Goal: Task Accomplishment & Management: Manage account settings

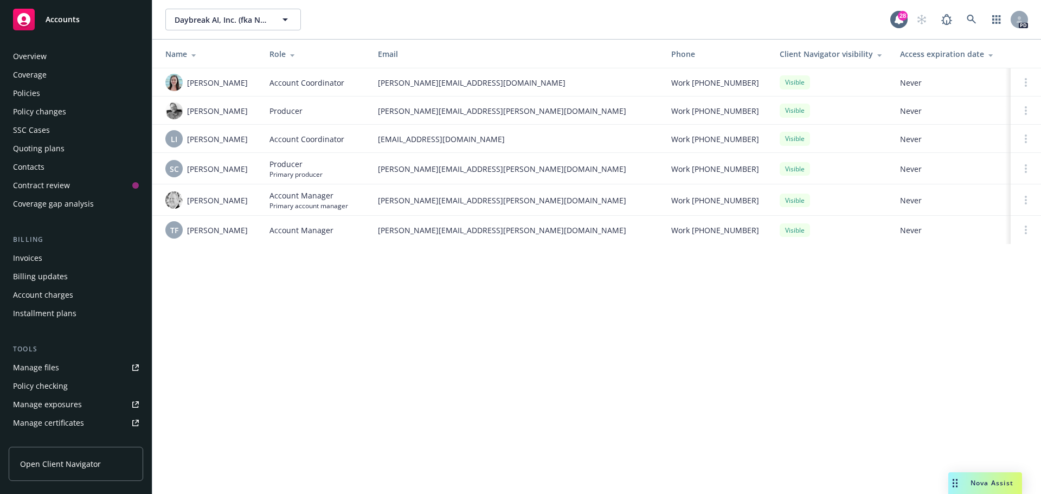
scroll to position [212, 0]
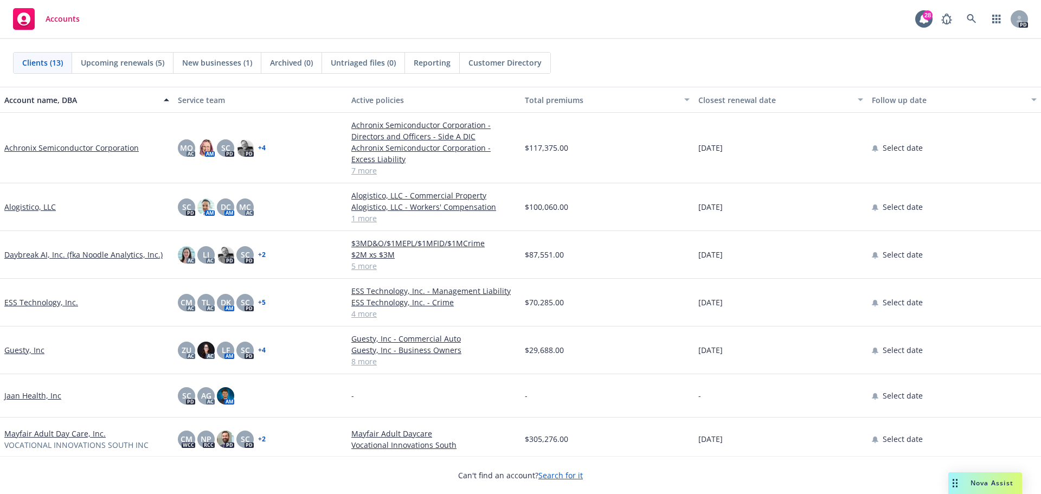
click at [42, 301] on link "ESS Technology, Inc." at bounding box center [41, 302] width 74 height 11
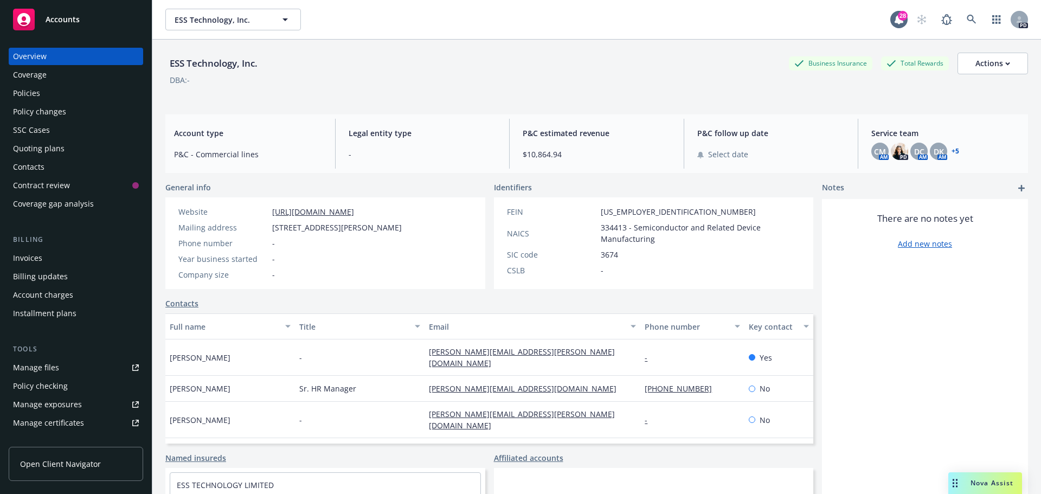
click at [461, 81] on div "DBA: -" at bounding box center [596, 79] width 863 height 11
click at [46, 93] on div "Policies" at bounding box center [76, 93] width 126 height 17
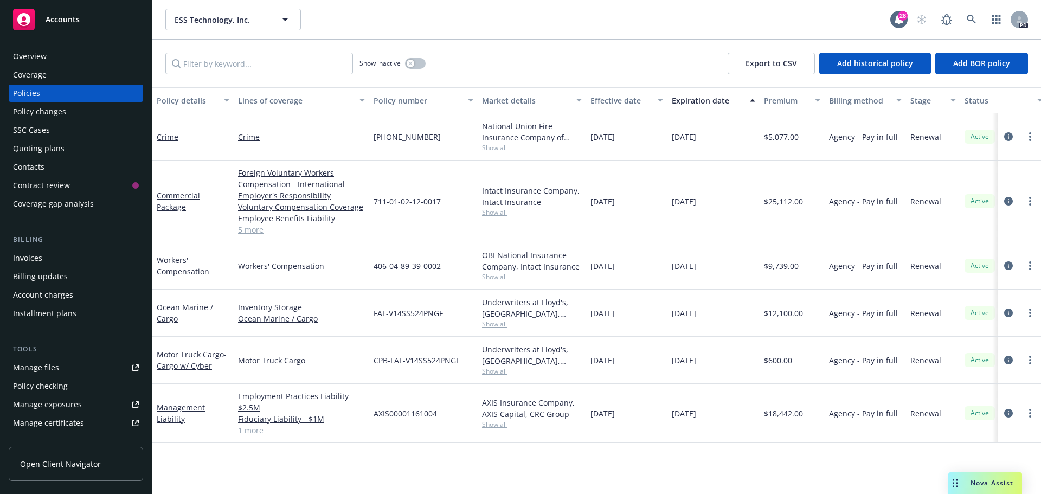
click at [51, 53] on div "Overview" at bounding box center [76, 56] width 126 height 17
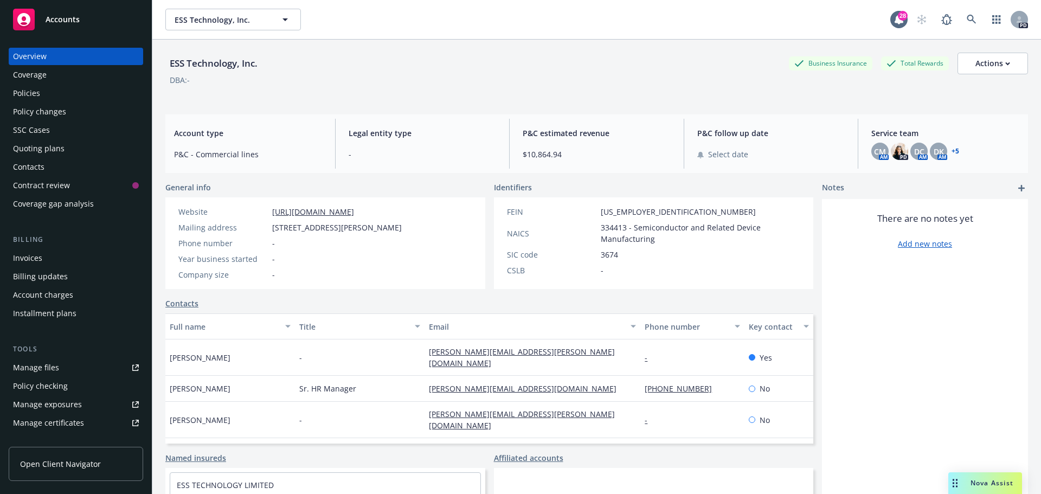
click at [952, 149] on link "+ 5" at bounding box center [956, 151] width 8 height 7
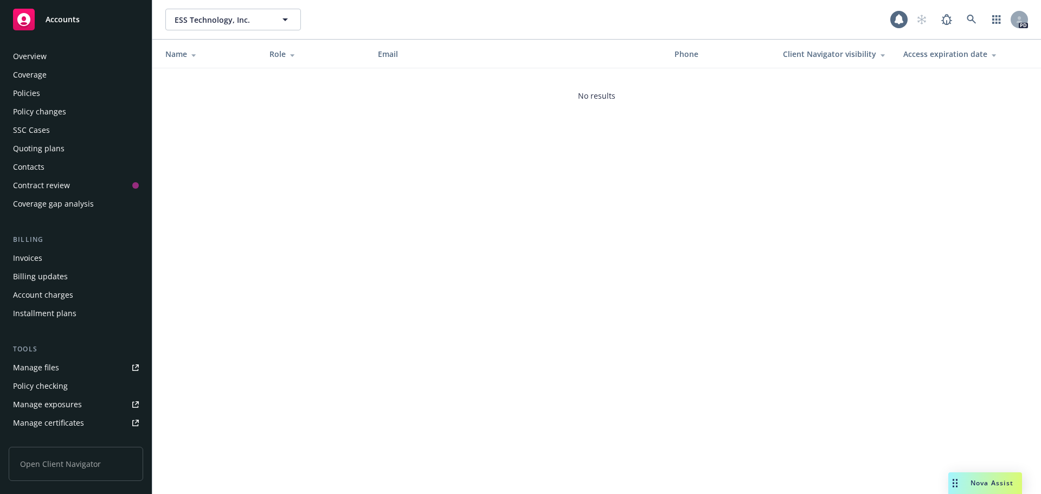
scroll to position [213, 0]
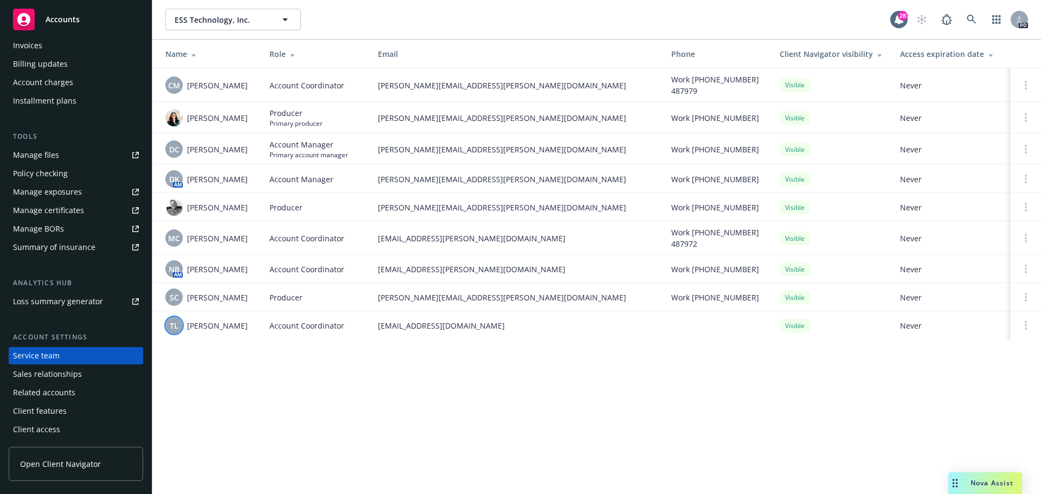
click at [175, 328] on span "TL" at bounding box center [174, 325] width 9 height 11
click at [280, 393] on div "ESS Technology, Inc. ESS Technology, Inc. 28 PD Name Role Email Phone Client Na…" at bounding box center [596, 247] width 889 height 494
click at [169, 267] on span "NB" at bounding box center [174, 269] width 11 height 11
click at [226, 375] on div "ESS Technology, Inc. ESS Technology, Inc. 28 PD Name Role Email Phone Client Na…" at bounding box center [596, 247] width 889 height 494
click at [174, 234] on span "MC" at bounding box center [174, 238] width 12 height 11
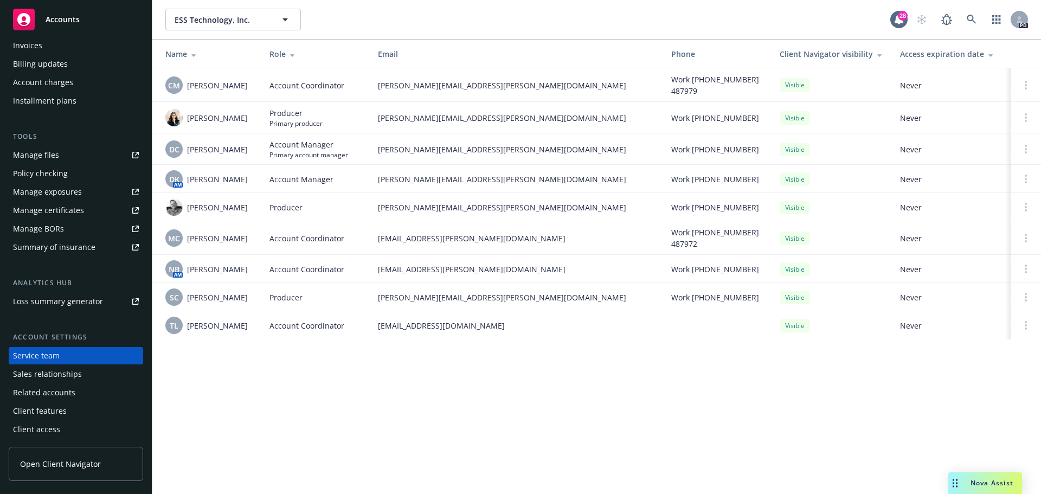
click at [222, 368] on div "ESS Technology, Inc. ESS Technology, Inc. 28 PD Name Role Email Phone Client Na…" at bounding box center [596, 247] width 889 height 494
click at [174, 78] on div "CM" at bounding box center [173, 84] width 17 height 17
click at [369, 414] on div "ESS Technology, Inc. ESS Technology, Inc. 28 PD Name Role Email Phone Client Na…" at bounding box center [596, 247] width 889 height 494
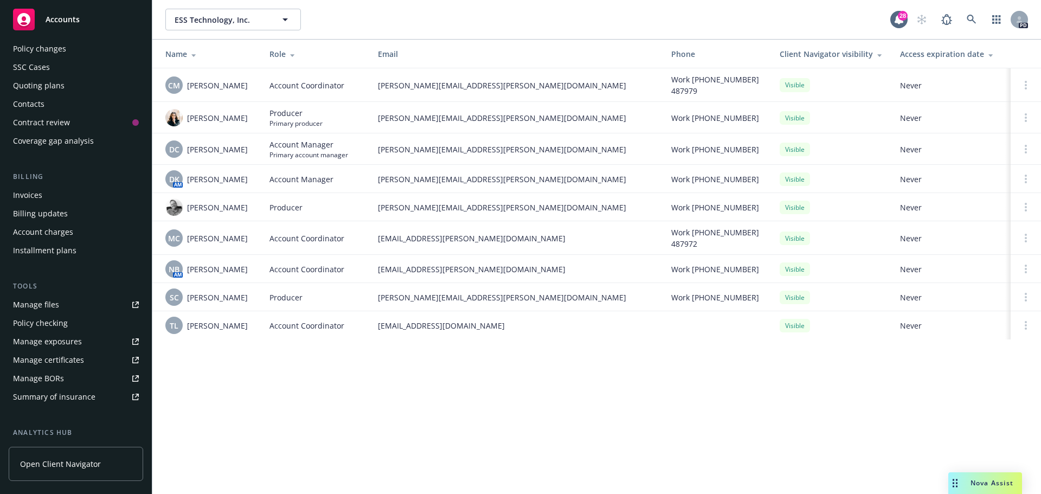
scroll to position [0, 0]
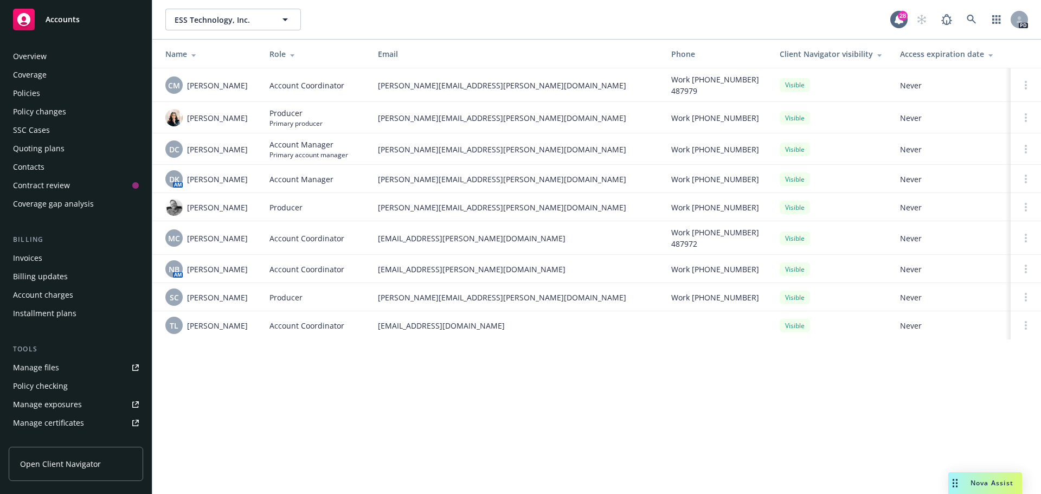
click at [32, 53] on div "Overview" at bounding box center [30, 56] width 34 height 17
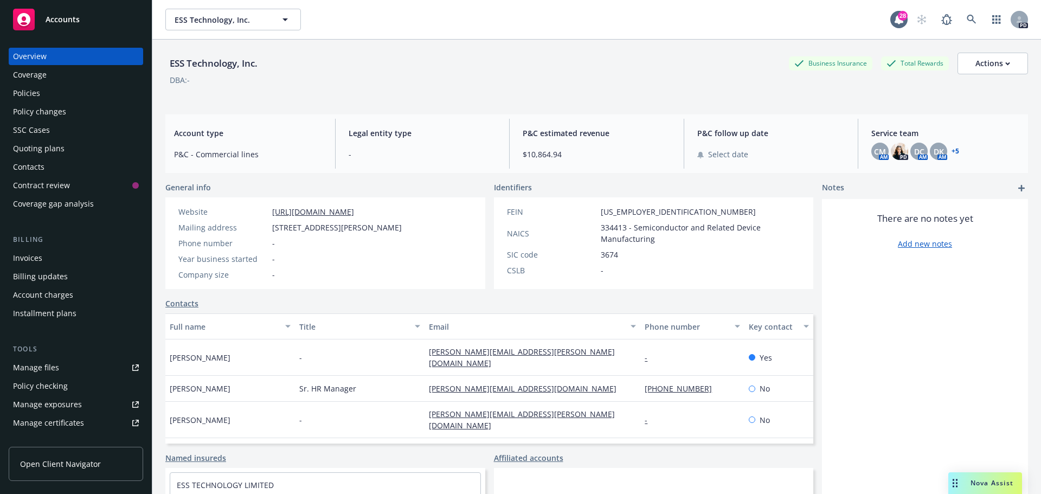
click at [26, 93] on div "Policies" at bounding box center [26, 93] width 27 height 17
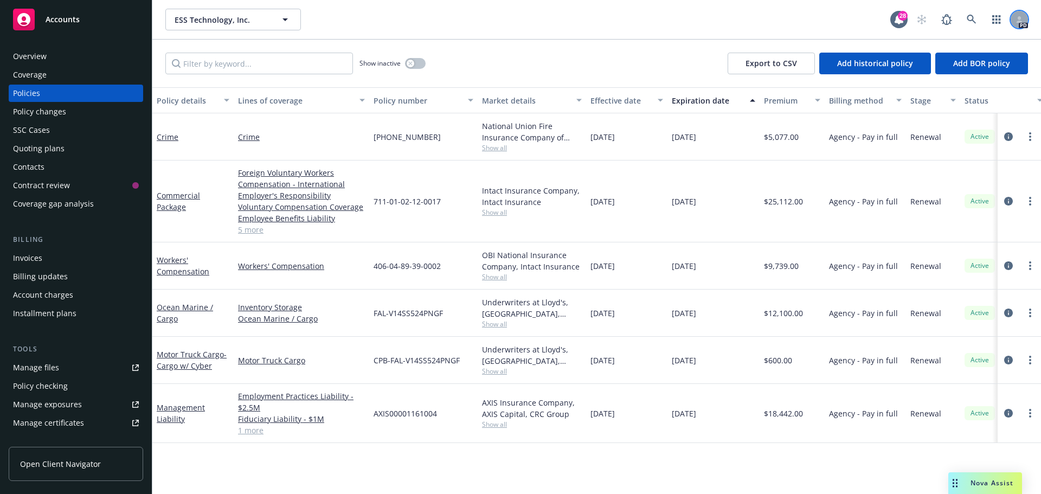
click at [1016, 22] on icon at bounding box center [1019, 19] width 7 height 7
click at [598, 46] on div "Show inactive Export to CSV Add historical policy Add BOR policy" at bounding box center [596, 64] width 889 height 48
click at [42, 59] on div "Overview" at bounding box center [30, 56] width 34 height 17
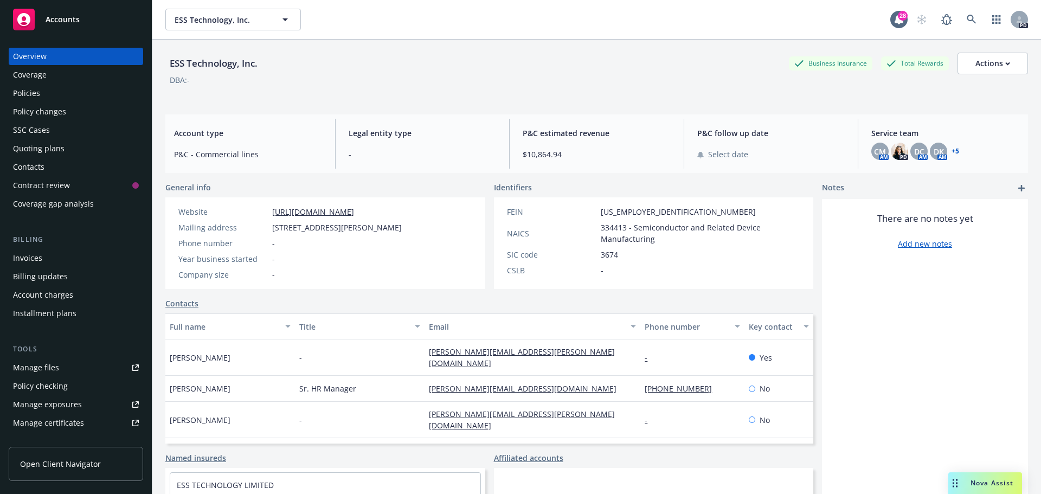
click at [952, 150] on link "+ 5" at bounding box center [956, 151] width 8 height 7
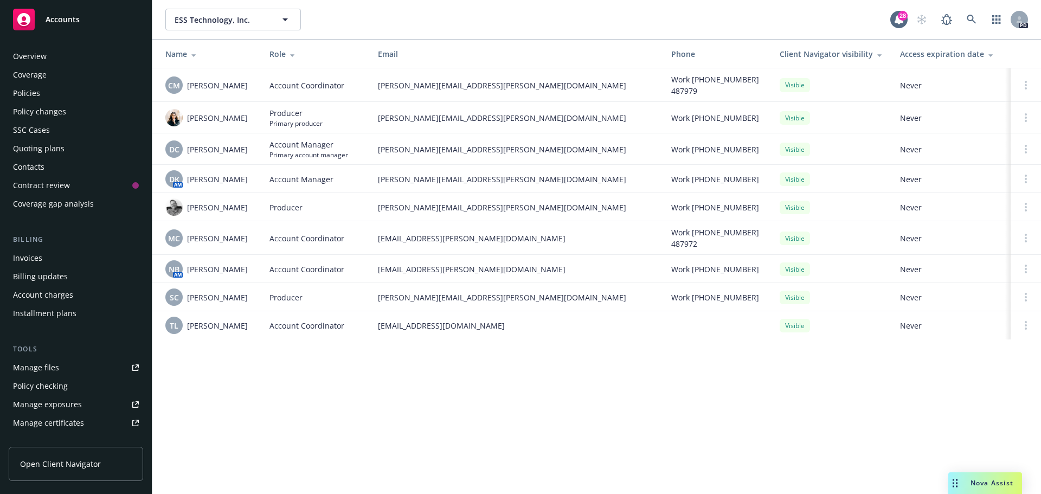
click at [43, 94] on div "Policies" at bounding box center [76, 93] width 126 height 17
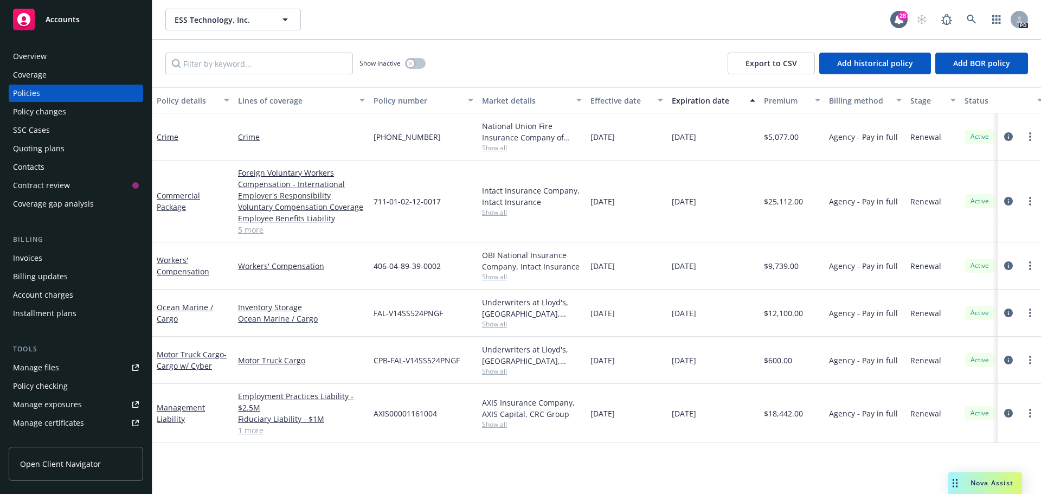
click at [43, 61] on div "Overview" at bounding box center [30, 56] width 34 height 17
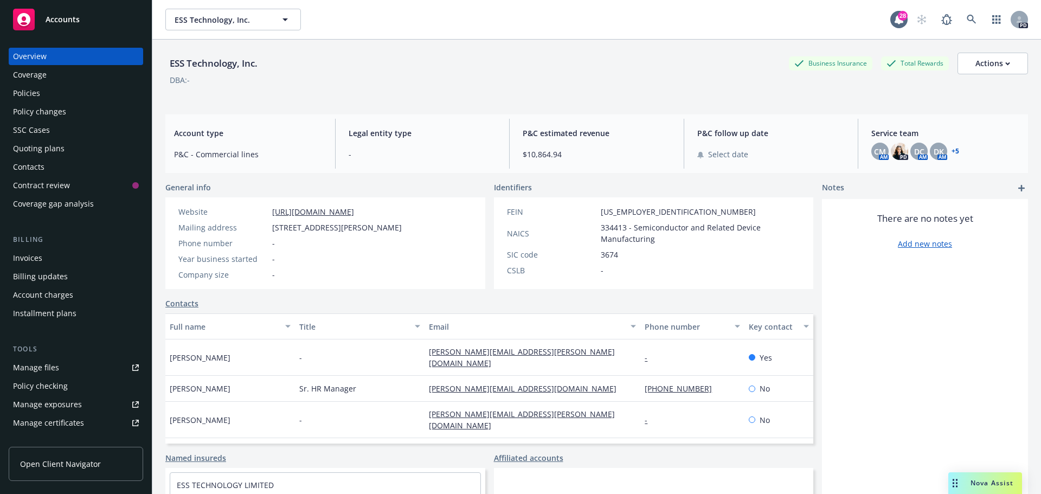
click at [54, 95] on div "Policies" at bounding box center [76, 93] width 126 height 17
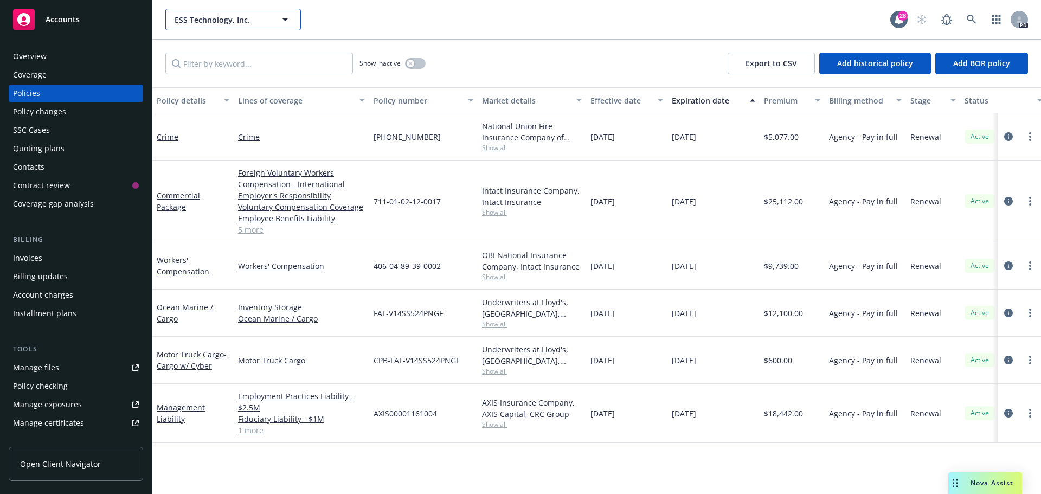
click at [221, 22] on span "ESS Technology, Inc." at bounding box center [222, 19] width 94 height 11
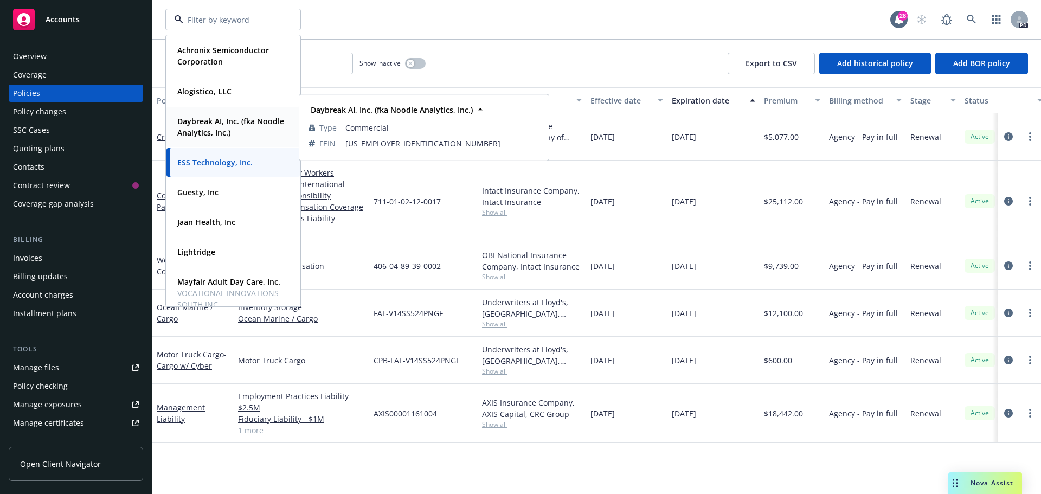
click at [203, 118] on strong "Daybreak AI, Inc. (fka Noodle Analytics, Inc.)" at bounding box center [230, 127] width 107 height 22
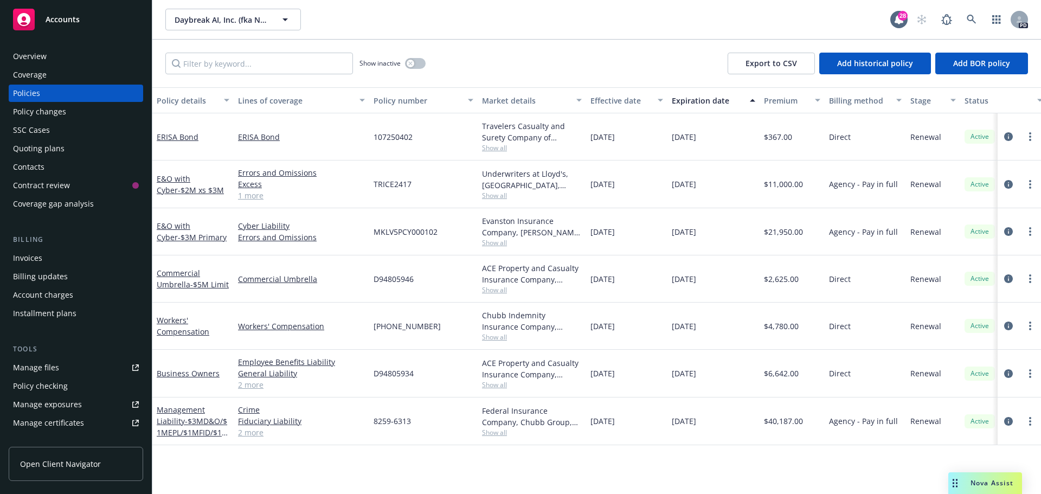
click at [48, 55] on div "Overview" at bounding box center [76, 56] width 126 height 17
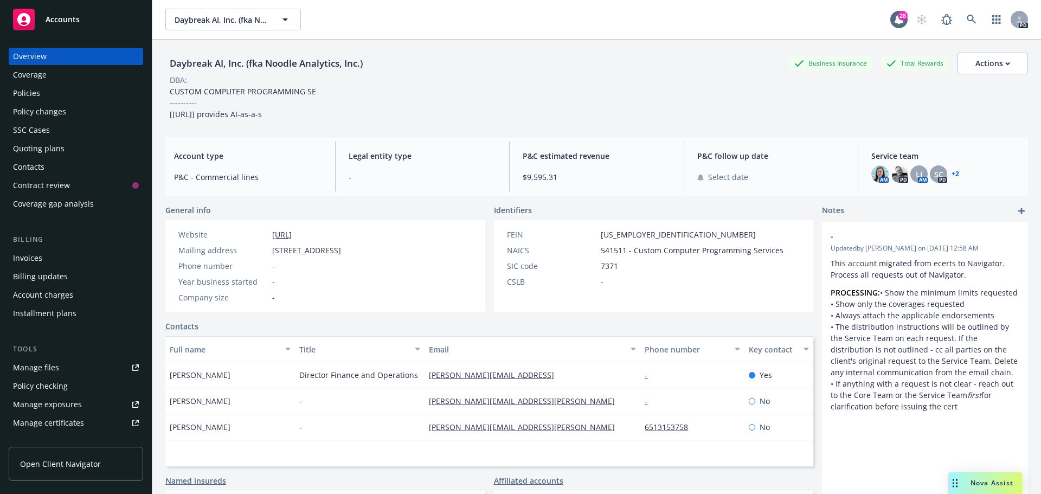
click at [952, 171] on link "+ 2" at bounding box center [956, 174] width 8 height 7
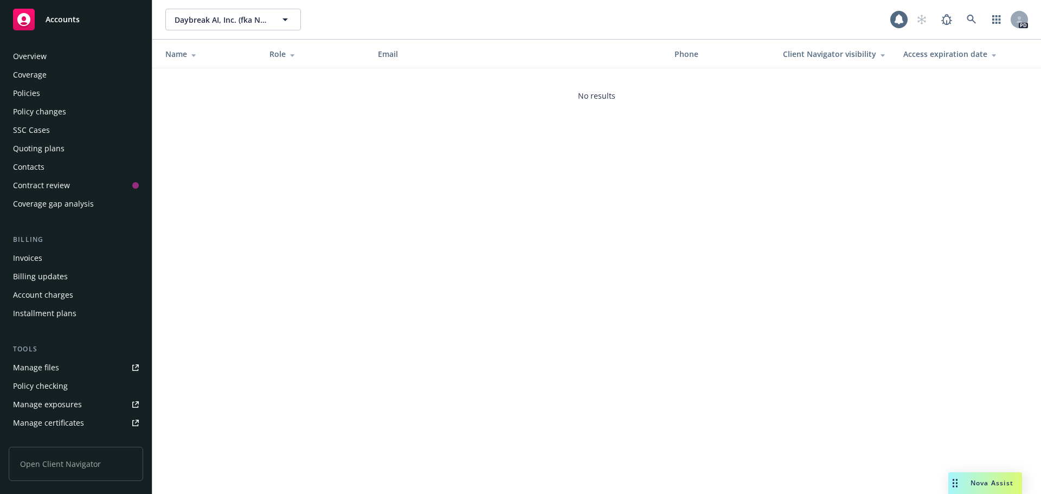
scroll to position [213, 0]
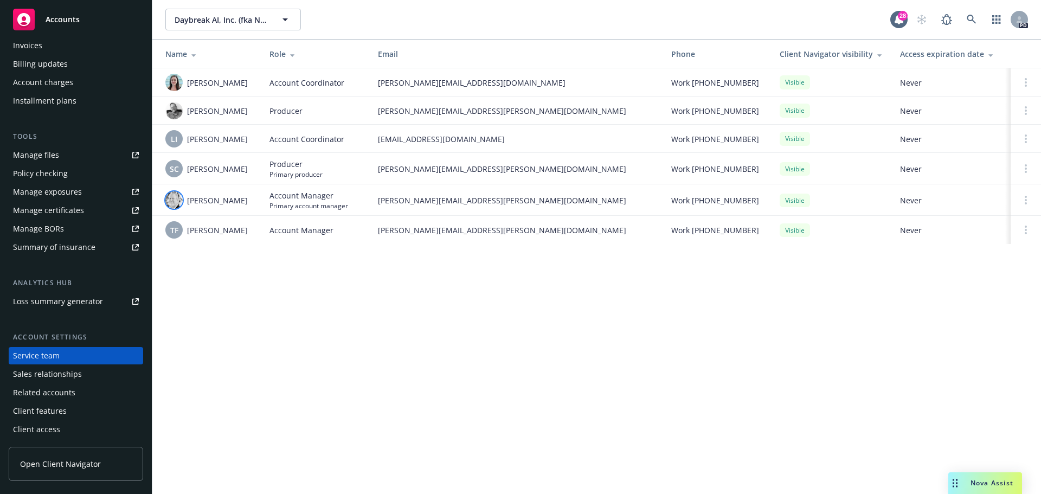
click at [177, 195] on img at bounding box center [173, 199] width 17 height 17
click at [265, 324] on div "Daybreak AI, Inc. (fka Noodle Analytics, Inc.) Daybreak AI, Inc. (fka Noodle An…" at bounding box center [596, 247] width 889 height 494
click at [336, 331] on div "Daybreak AI, Inc. (fka Noodle Analytics, Inc.) Daybreak AI, Inc. (fka Noodle An…" at bounding box center [596, 247] width 889 height 494
click at [215, 20] on span "Daybreak AI, Inc. (fka Noodle Analytics, Inc.)" at bounding box center [222, 19] width 94 height 11
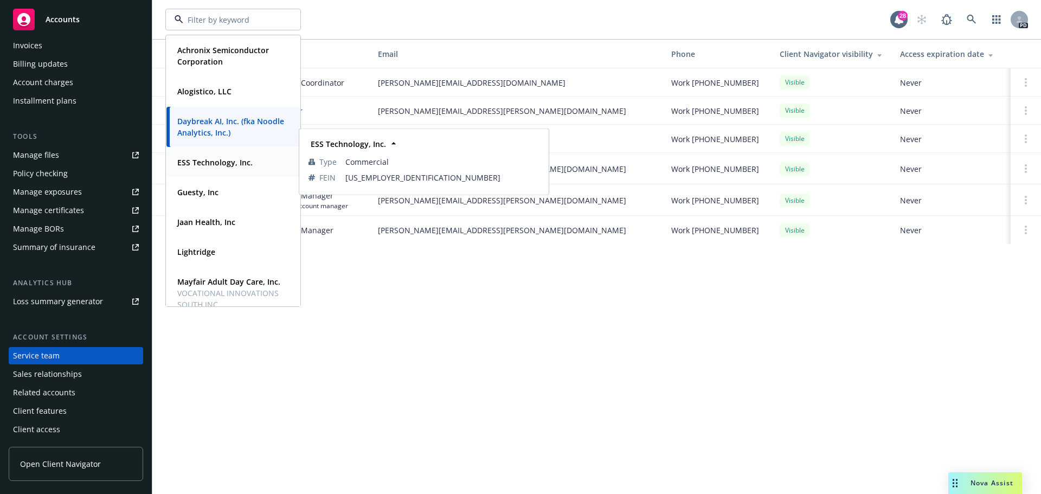
click at [222, 159] on strong "ESS Technology, Inc." at bounding box center [214, 162] width 75 height 10
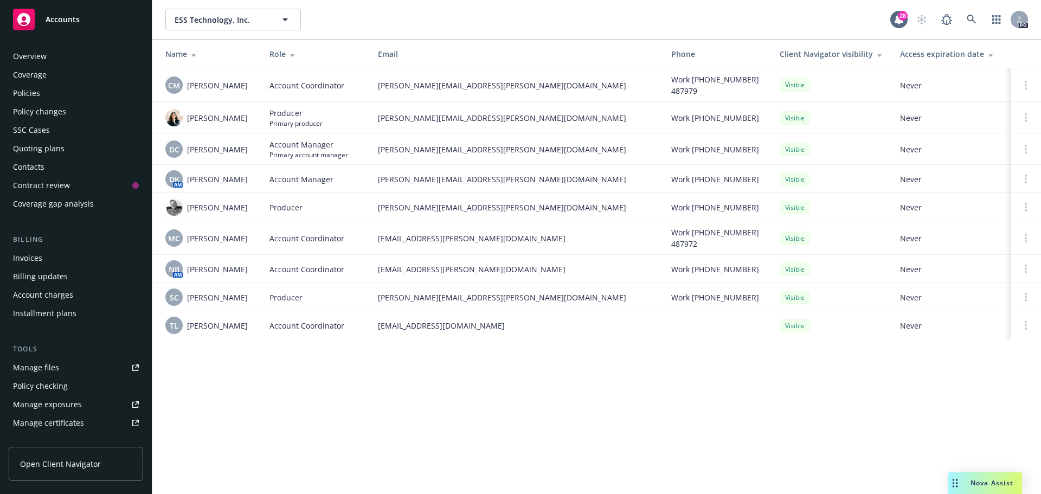
click at [74, 48] on div "Overview" at bounding box center [76, 56] width 126 height 17
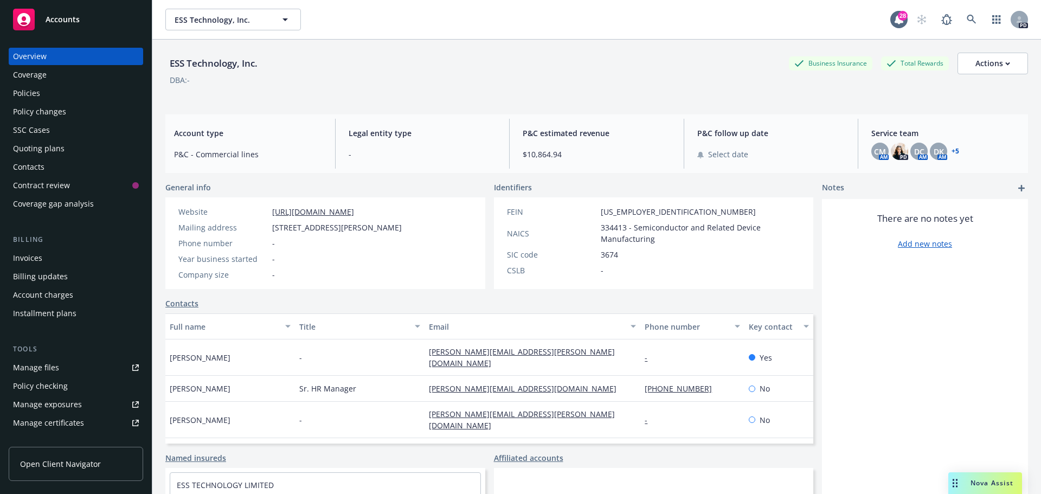
click at [952, 151] on link "+ 5" at bounding box center [956, 151] width 8 height 7
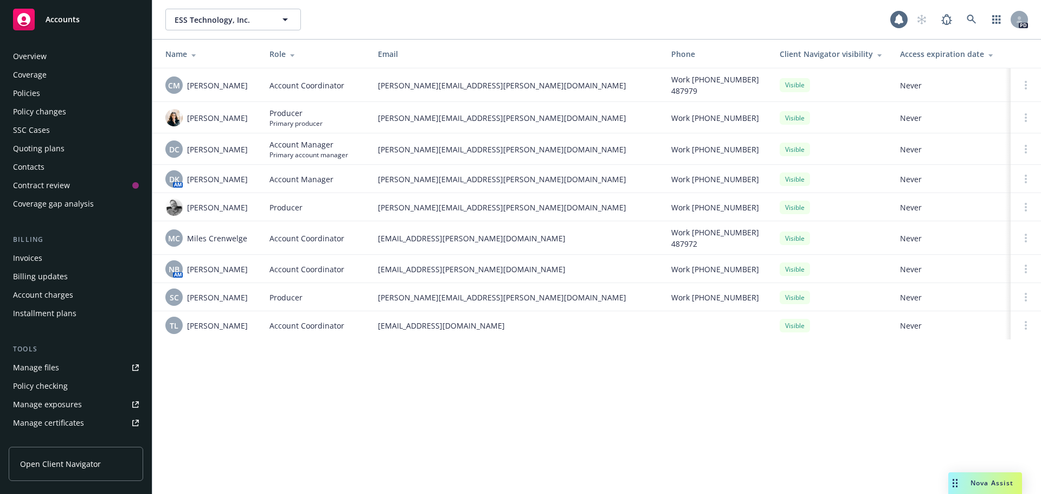
scroll to position [213, 0]
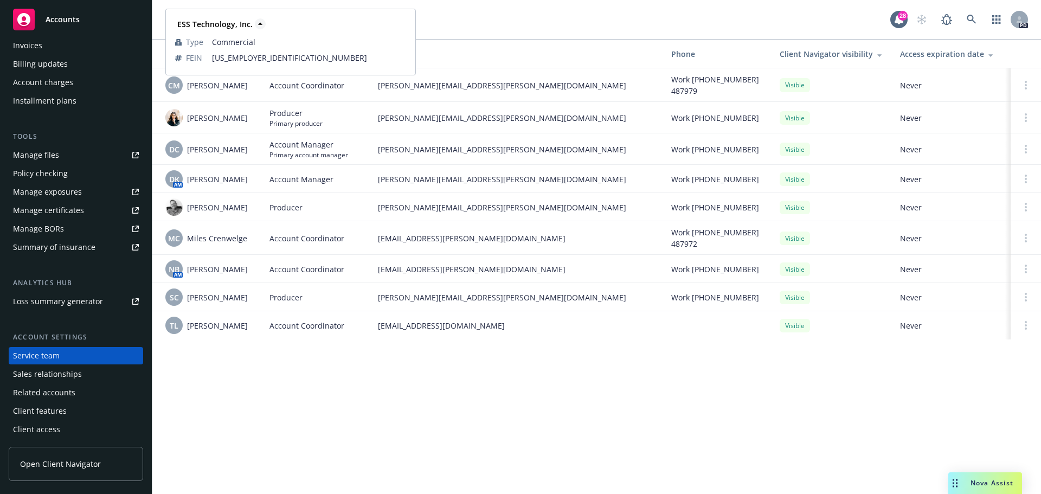
click at [224, 28] on strong "ESS Technology, Inc." at bounding box center [214, 24] width 75 height 10
click at [260, 21] on icon at bounding box center [260, 23] width 11 height 11
drag, startPoint x: 599, startPoint y: 25, endPoint x: 560, endPoint y: 40, distance: 42.0
click at [599, 25] on div "ESS Technology, Inc. ESS Technology, Inc. ESS Technology, Inc. Type Commercial …" at bounding box center [527, 20] width 725 height 22
click at [502, 21] on div "ESS Technology, Inc. ESS Technology, Inc. ESS Technology, Inc. Type Commercial …" at bounding box center [527, 20] width 725 height 22
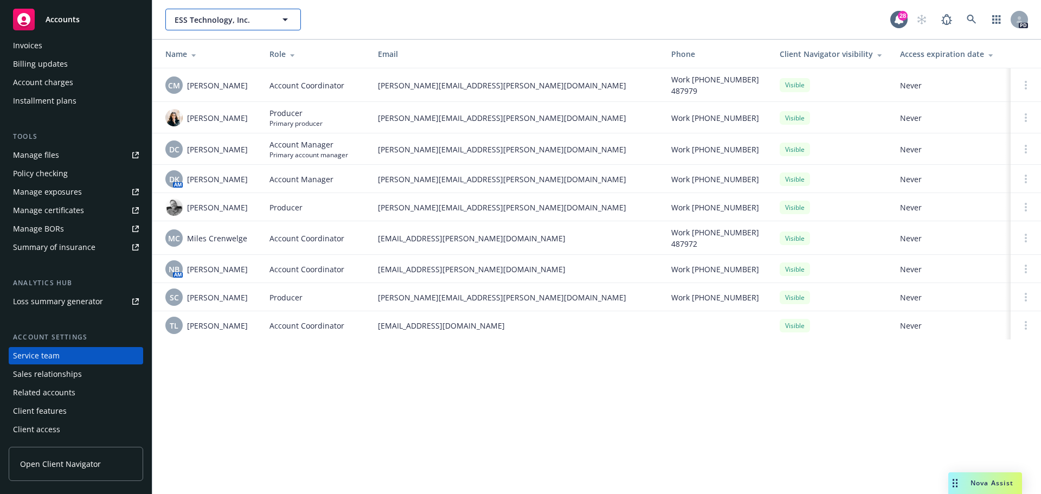
click at [235, 21] on span "ESS Technology, Inc." at bounding box center [222, 19] width 94 height 11
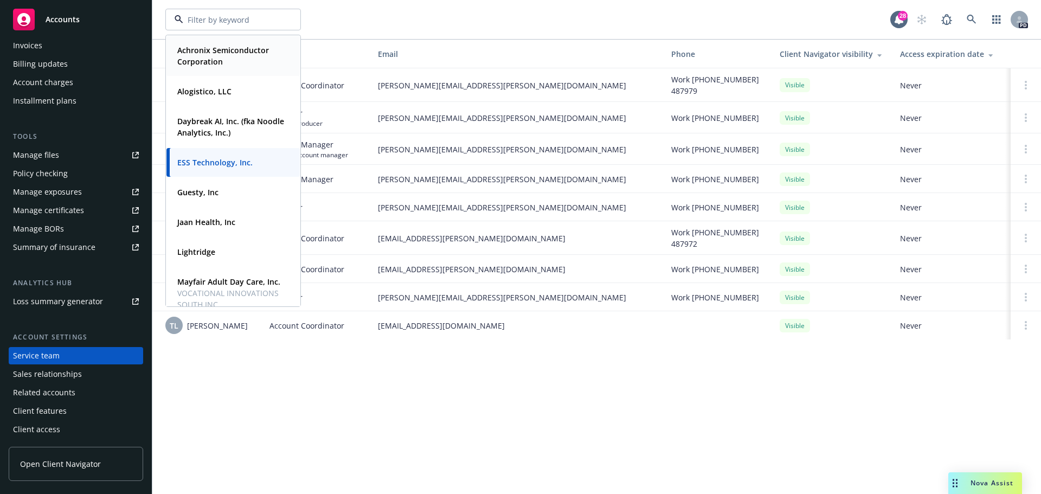
click at [223, 52] on strong "Achronix Semiconductor Corporation" at bounding box center [223, 56] width 92 height 22
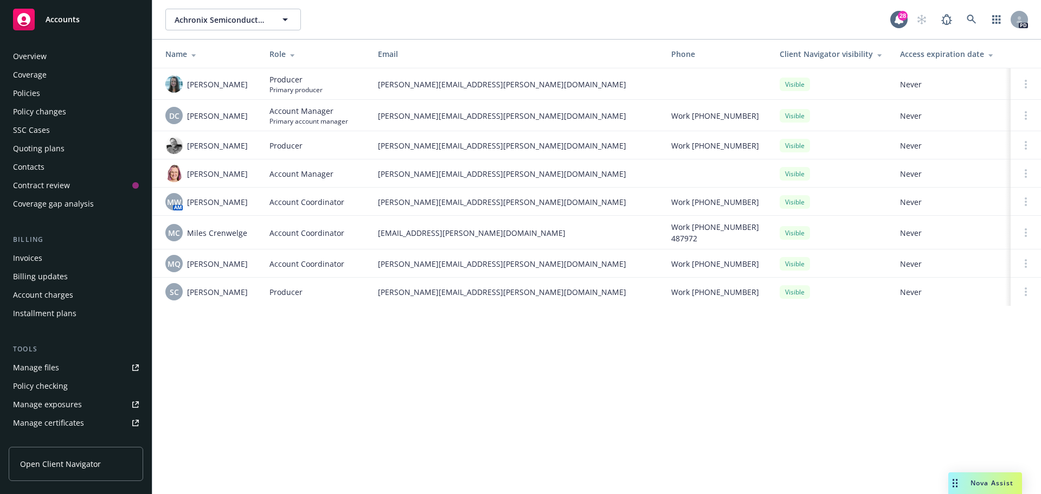
click at [71, 54] on div "Overview" at bounding box center [76, 56] width 126 height 17
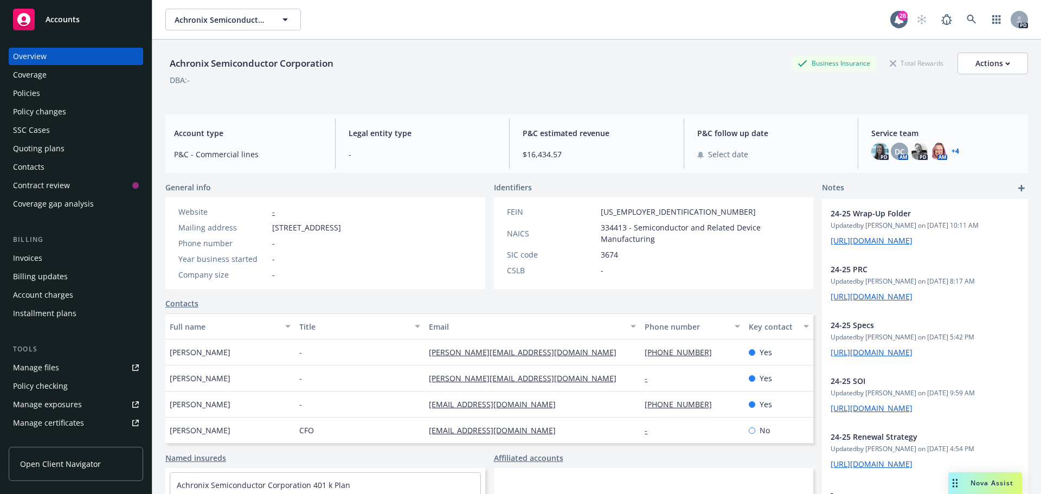
click at [39, 73] on div "Coverage" at bounding box center [30, 74] width 34 height 17
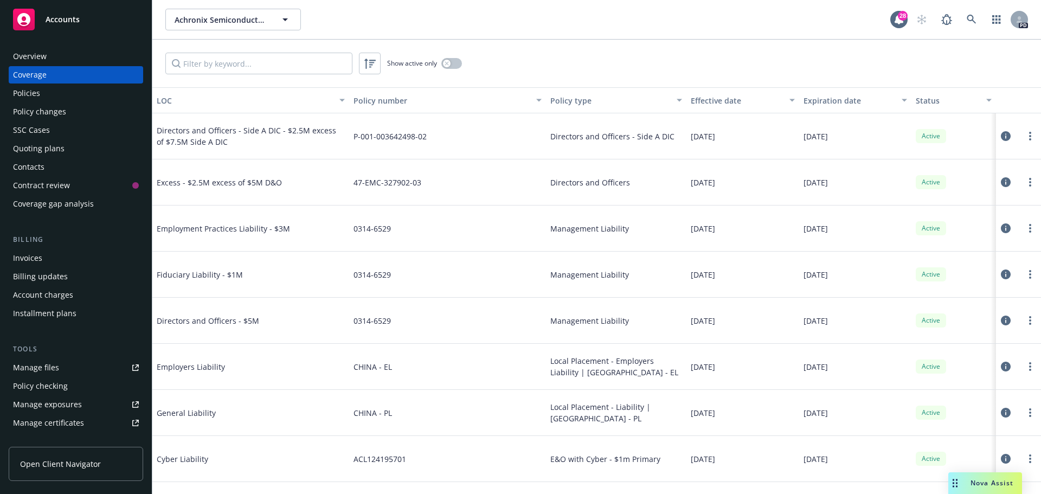
click at [27, 93] on div "Policies" at bounding box center [26, 93] width 27 height 17
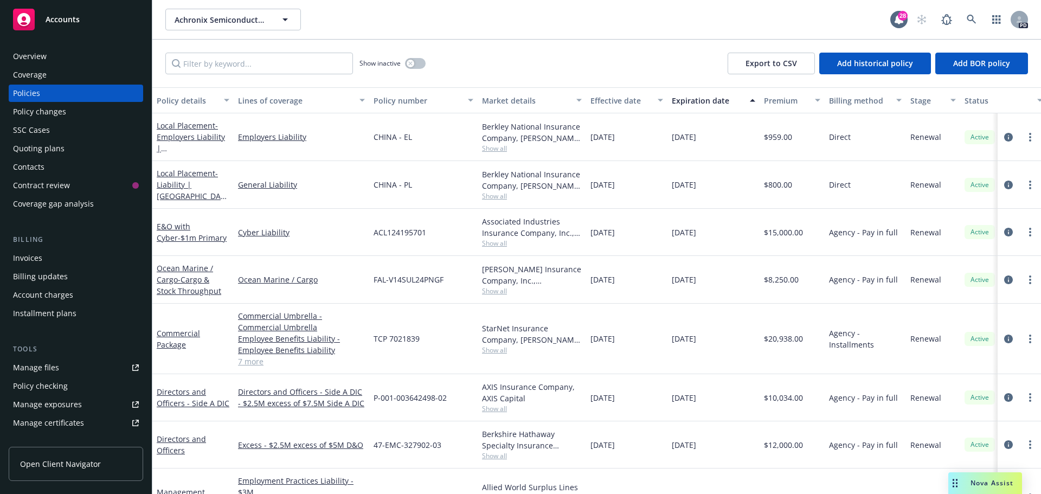
click at [26, 57] on div "Overview" at bounding box center [30, 56] width 34 height 17
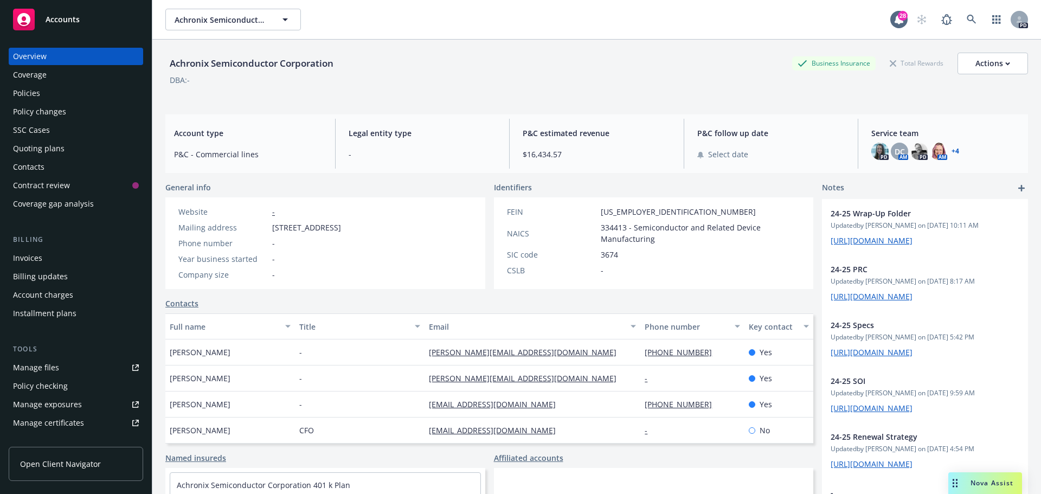
click at [952, 151] on link "+ 4" at bounding box center [956, 151] width 8 height 7
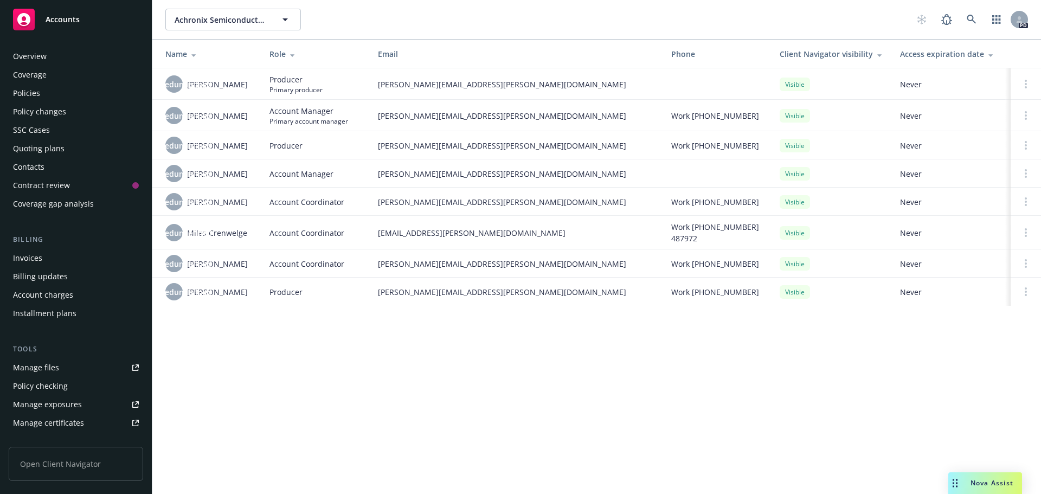
scroll to position [213, 0]
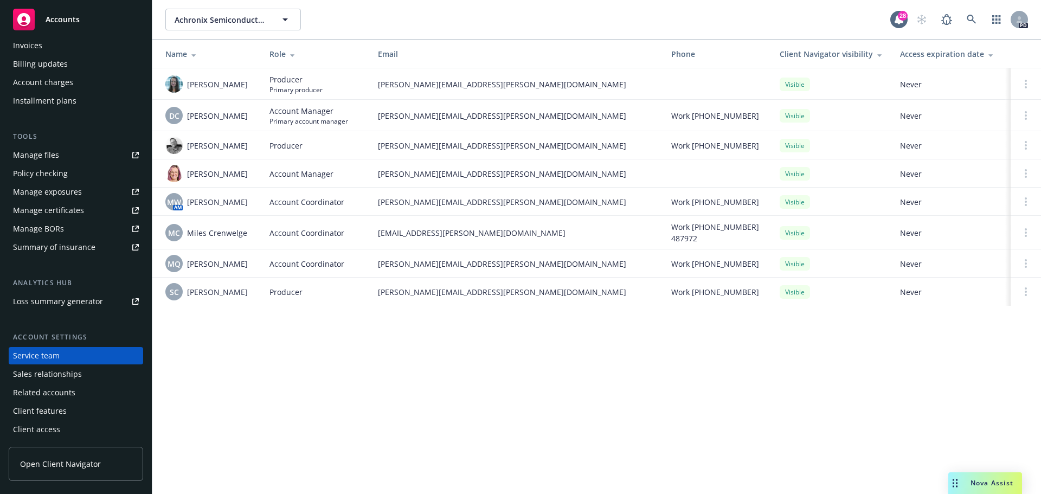
click at [353, 388] on div "Achronix Semiconductor Corporation Achronix Semiconductor Corporation 28 PD Nam…" at bounding box center [596, 247] width 889 height 494
click at [366, 364] on div "Achronix Semiconductor Corporation Achronix Semiconductor Corporation 28 PD Nam…" at bounding box center [596, 247] width 889 height 494
click at [513, 364] on div "Achronix Semiconductor Corporation Achronix Semiconductor Corporation 28 PD Nam…" at bounding box center [596, 247] width 889 height 494
click at [173, 202] on span "MW" at bounding box center [174, 201] width 14 height 11
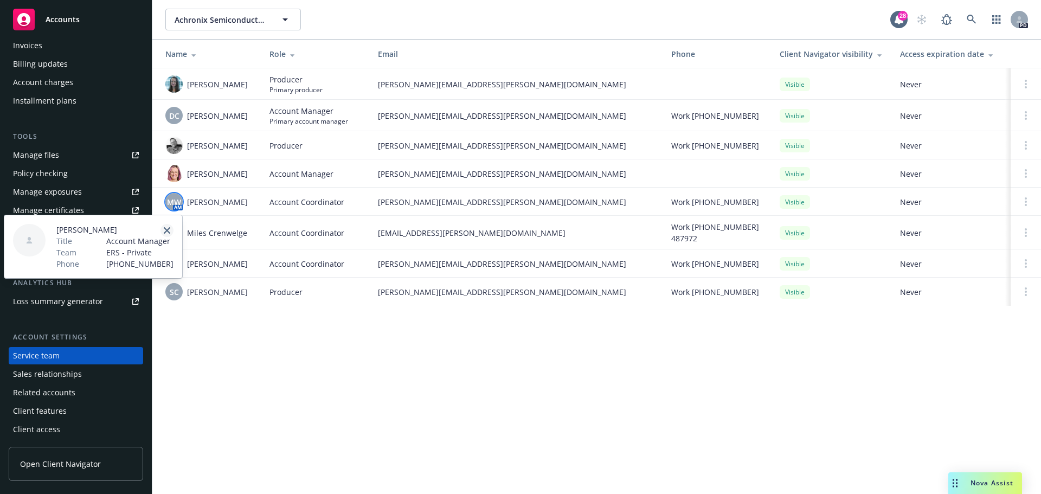
click at [168, 229] on icon "close" at bounding box center [167, 230] width 7 height 7
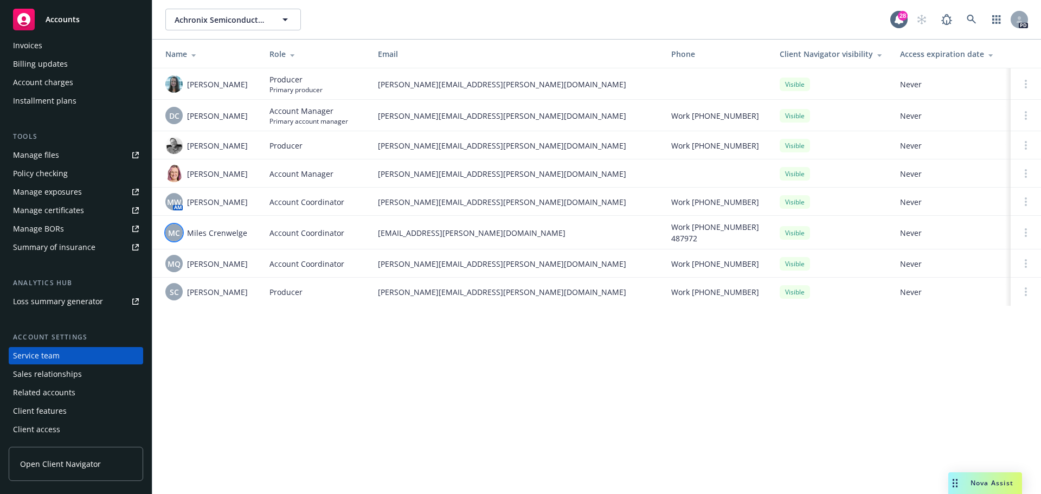
click at [177, 229] on span "MC" at bounding box center [174, 232] width 12 height 11
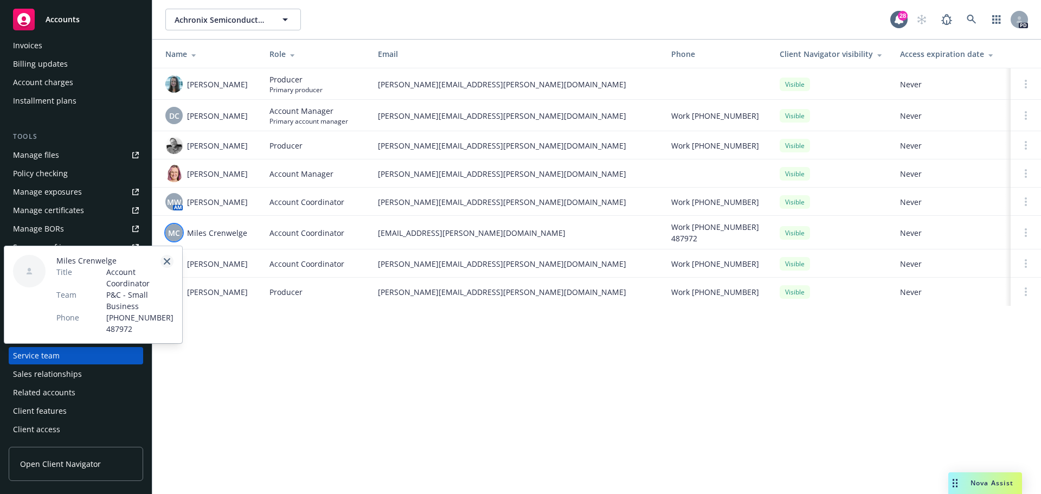
click at [165, 262] on icon "close" at bounding box center [167, 261] width 7 height 7
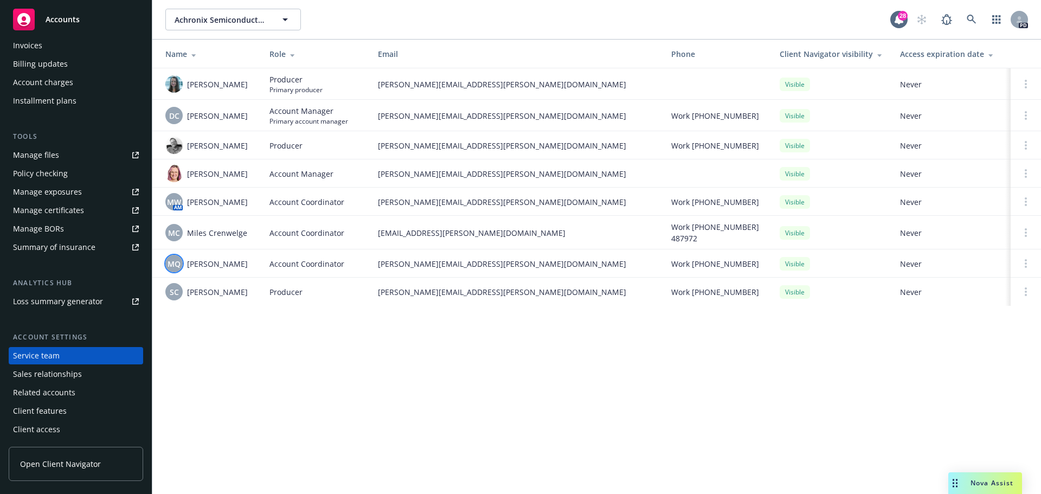
click at [170, 261] on span "MQ" at bounding box center [174, 263] width 13 height 11
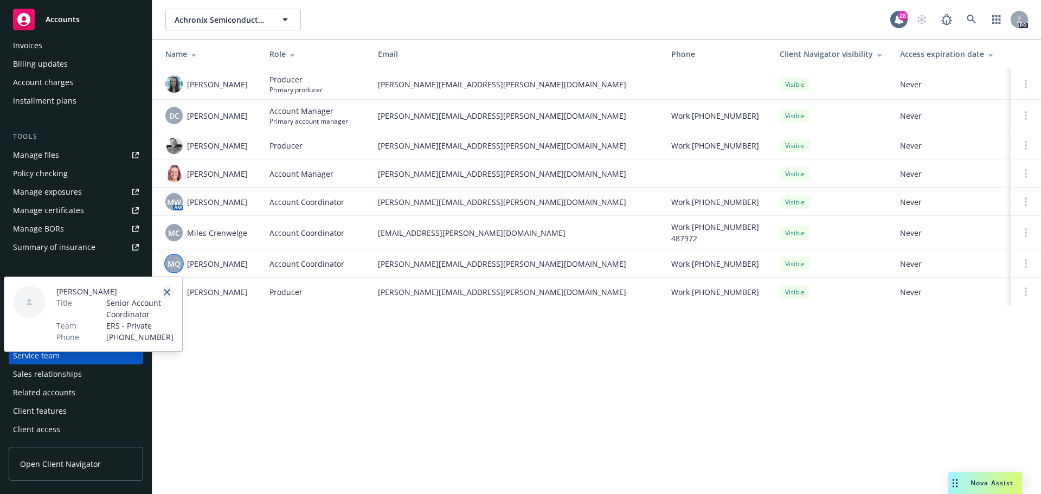
click at [165, 292] on icon "close" at bounding box center [167, 292] width 7 height 7
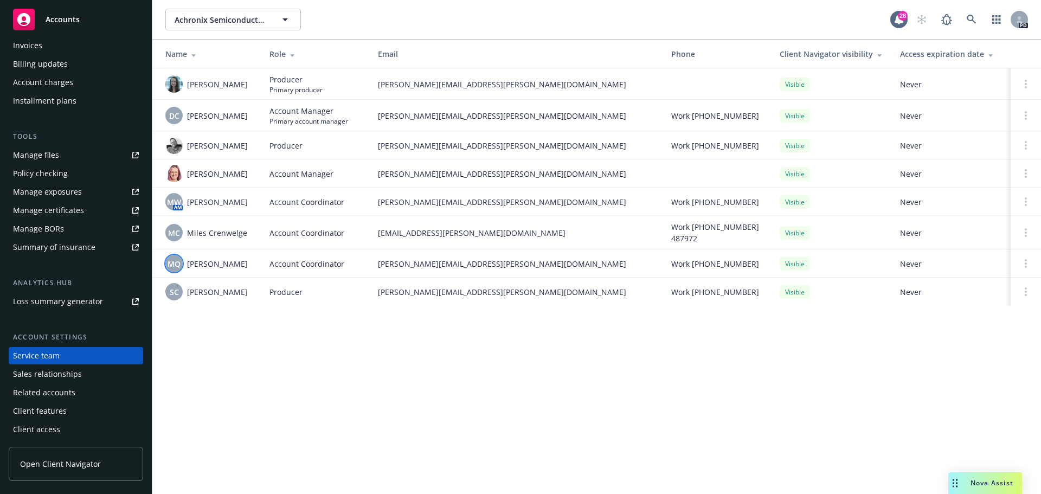
click at [171, 265] on span "MQ" at bounding box center [174, 263] width 13 height 11
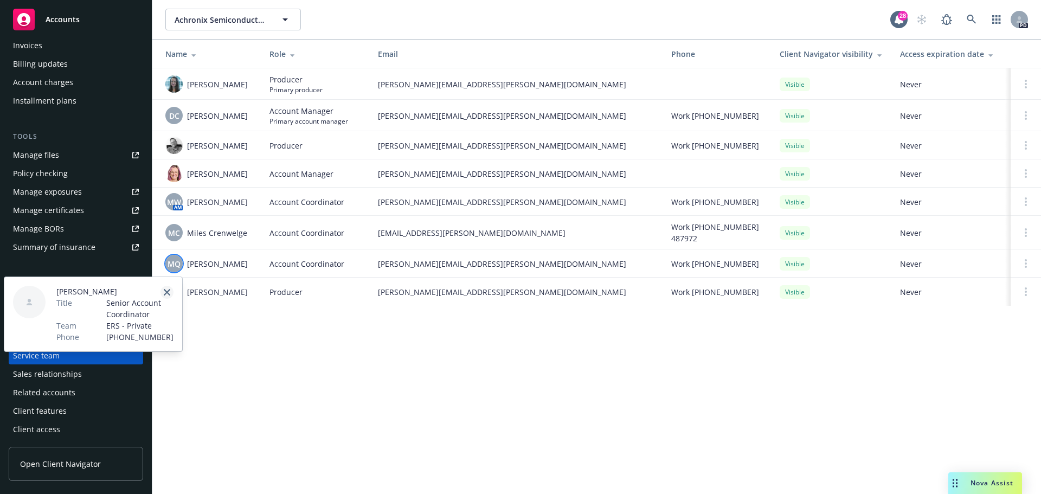
click at [165, 296] on link "close" at bounding box center [167, 292] width 13 height 13
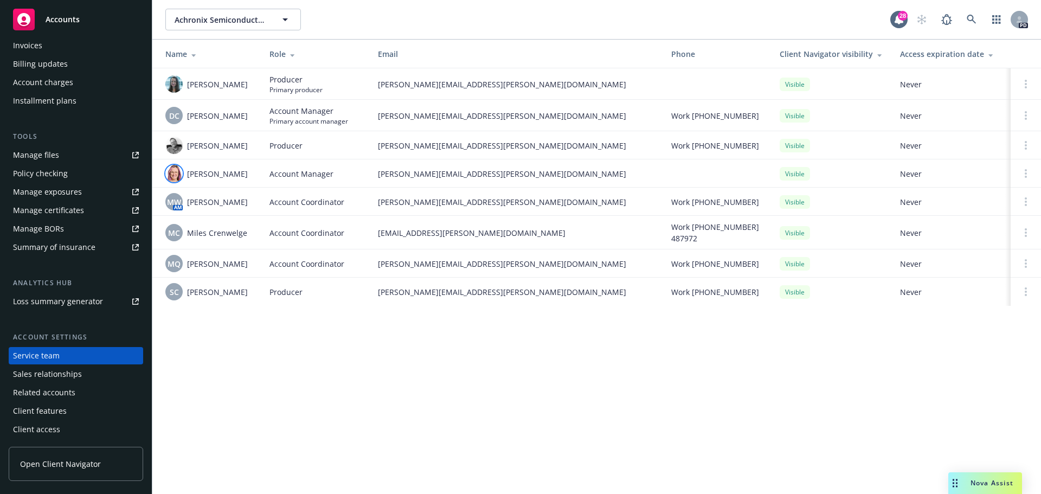
click at [174, 177] on img at bounding box center [173, 173] width 17 height 17
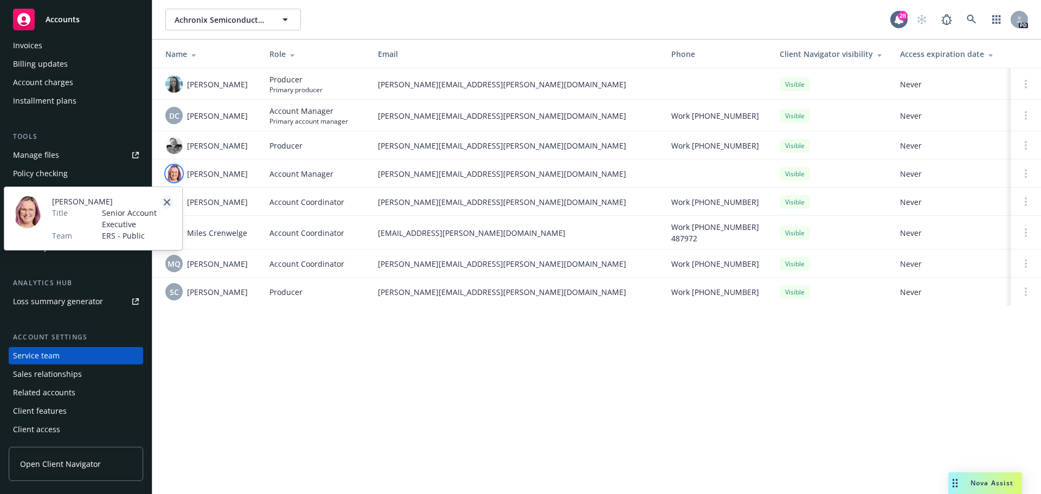
click at [168, 202] on icon "close" at bounding box center [167, 202] width 7 height 7
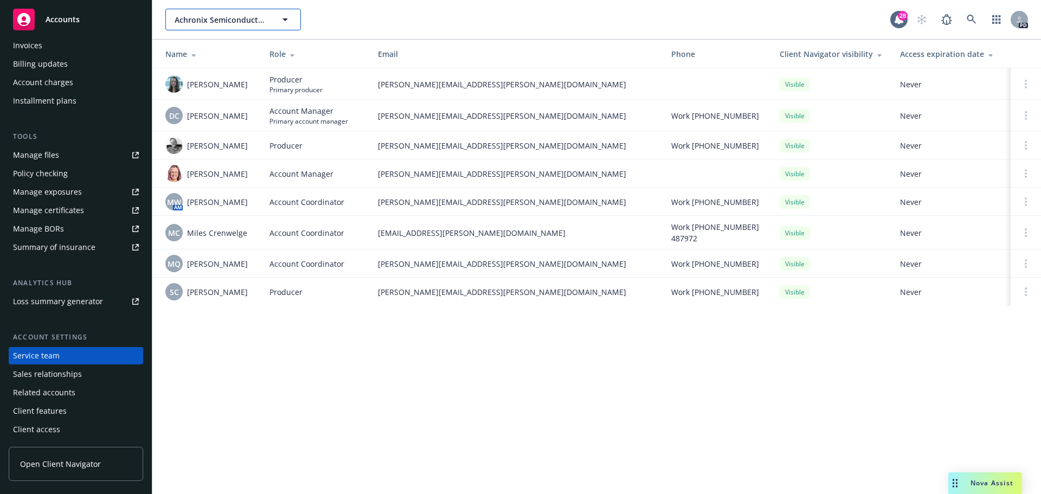
click at [283, 23] on icon "button" at bounding box center [285, 19] width 13 height 13
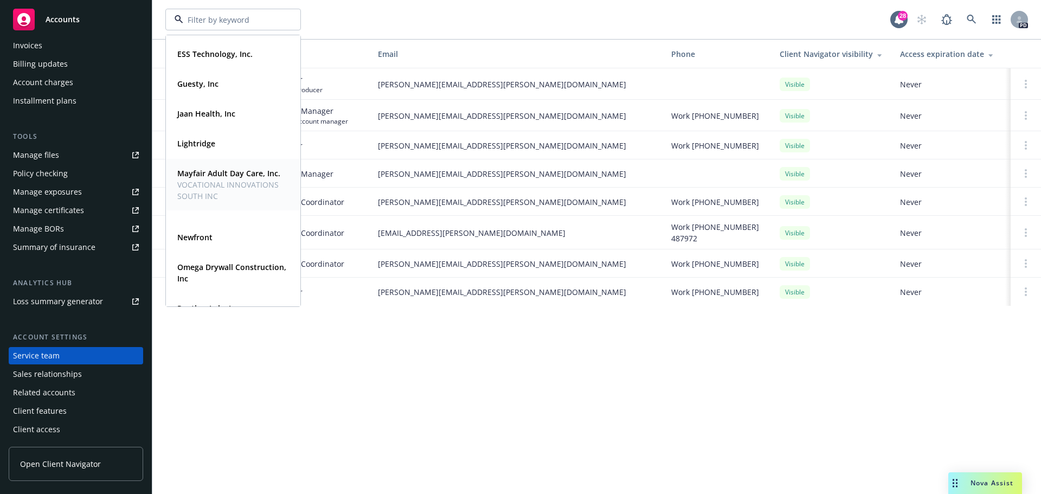
scroll to position [245, 0]
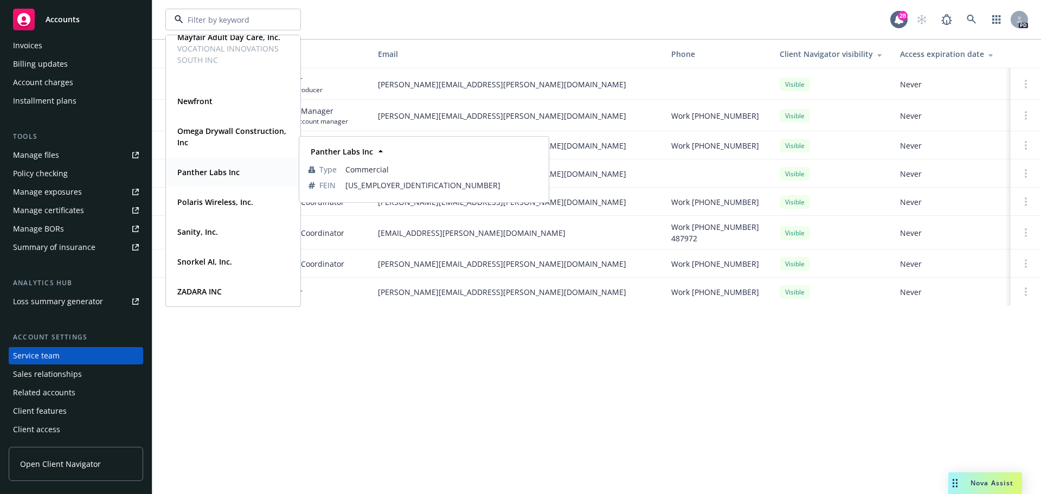
click at [210, 170] on strong "Panther Labs Inc" at bounding box center [208, 172] width 62 height 10
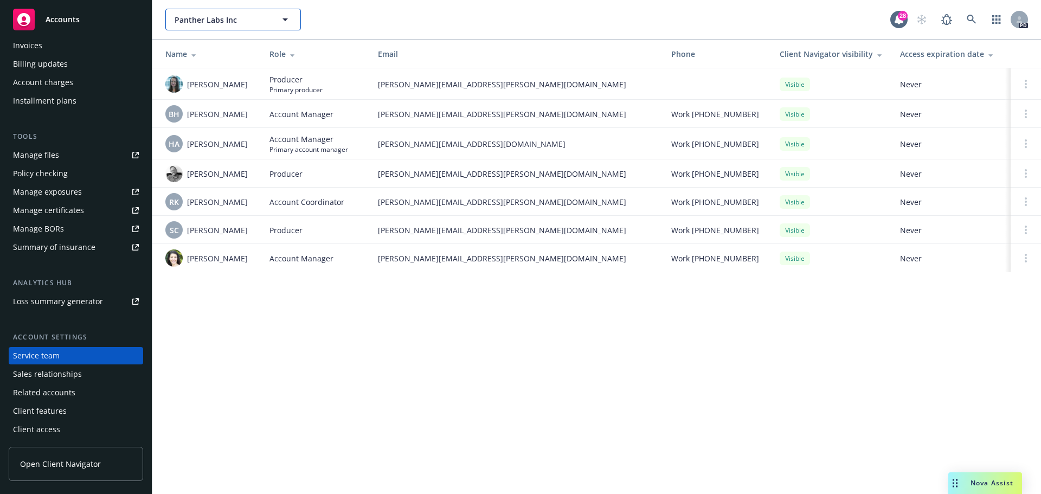
click at [287, 18] on icon "button" at bounding box center [285, 19] width 5 height 3
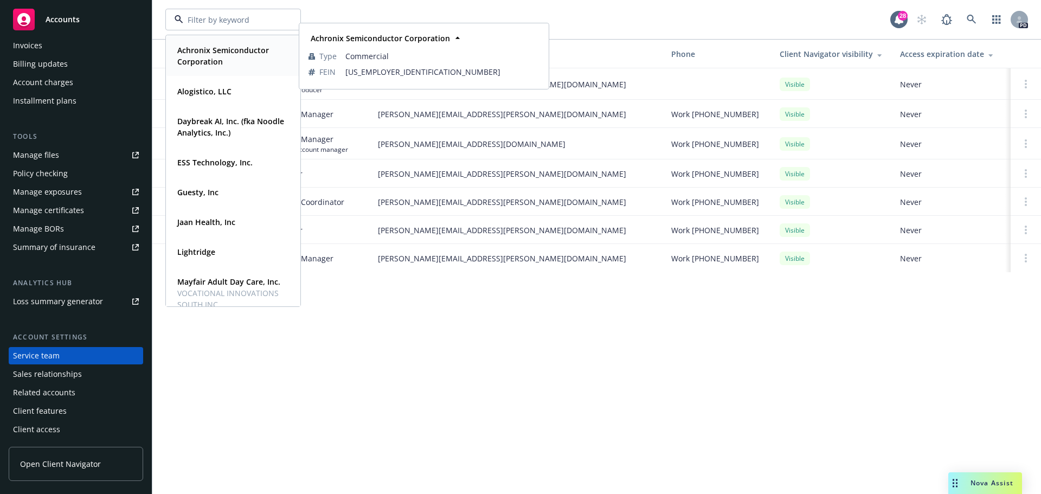
click at [221, 57] on strong "Achronix Semiconductor Corporation" at bounding box center [223, 56] width 92 height 22
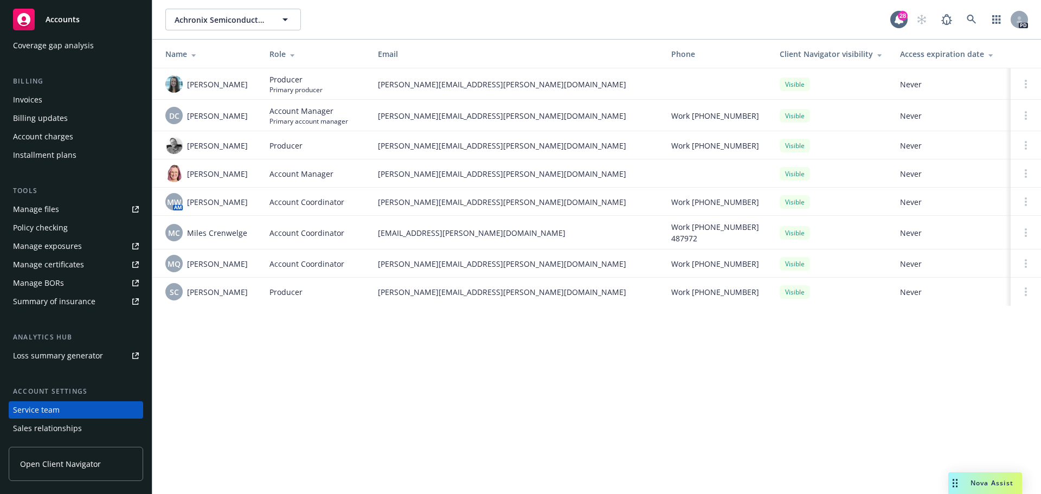
scroll to position [104, 0]
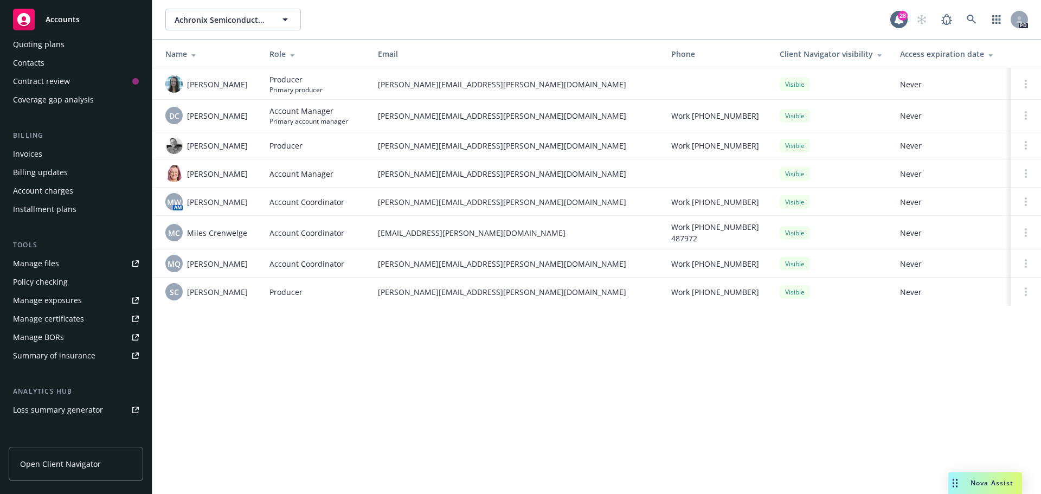
click at [67, 265] on link "Manage files" at bounding box center [76, 263] width 134 height 17
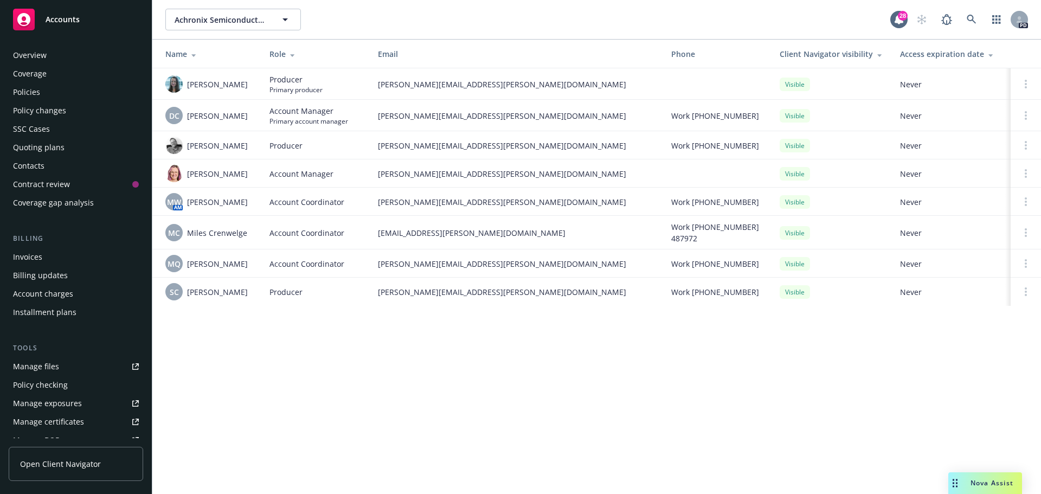
scroll to position [0, 0]
click at [48, 55] on div "Overview" at bounding box center [76, 56] width 126 height 17
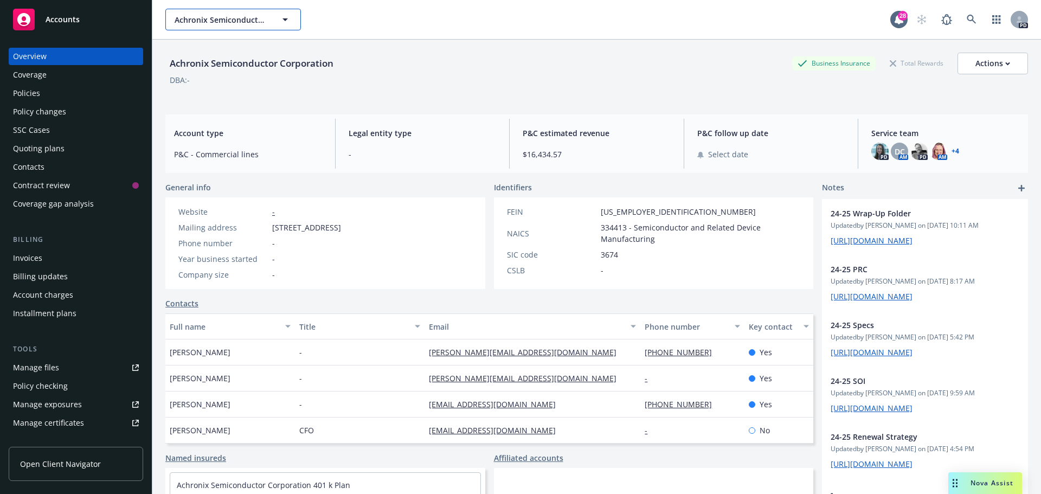
click at [285, 20] on icon "button" at bounding box center [285, 19] width 5 height 3
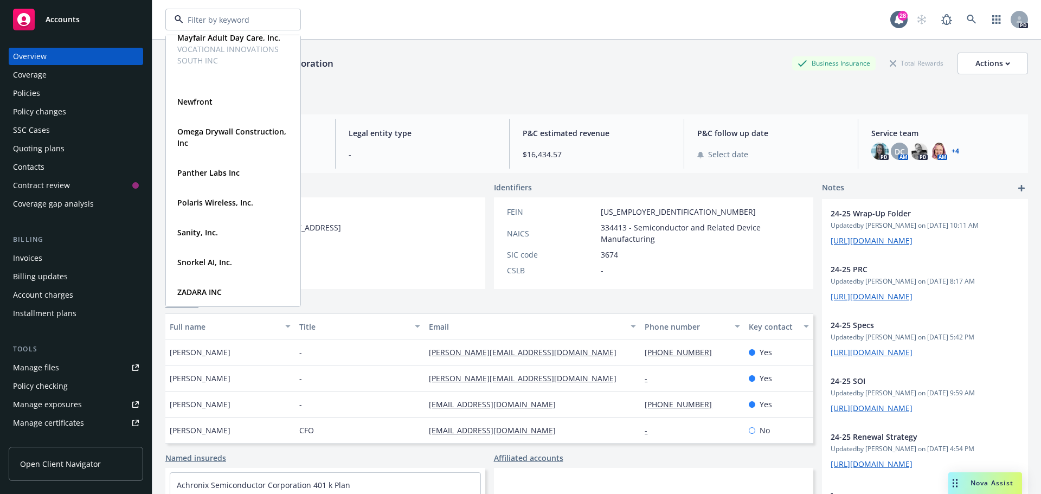
scroll to position [245, 0]
click at [209, 174] on strong "Panther Labs Inc" at bounding box center [208, 172] width 62 height 10
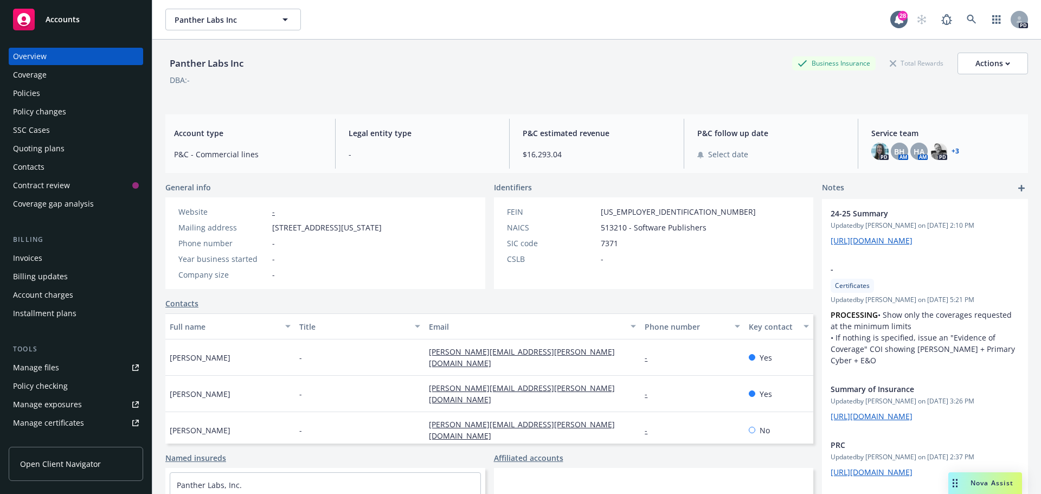
click at [952, 148] on link "+ 3" at bounding box center [956, 151] width 8 height 7
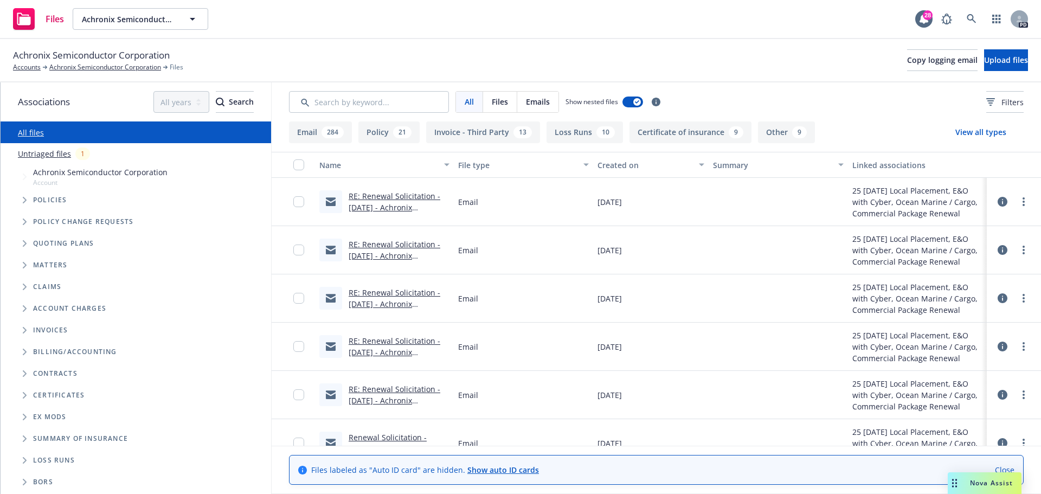
click at [25, 267] on icon "Tree Example" at bounding box center [25, 265] width 4 height 7
click at [19, 264] on span "Tree Example" at bounding box center [24, 265] width 17 height 17
click at [39, 201] on span "Policies" at bounding box center [50, 200] width 34 height 7
click at [25, 201] on icon "Tree Example" at bounding box center [25, 200] width 4 height 7
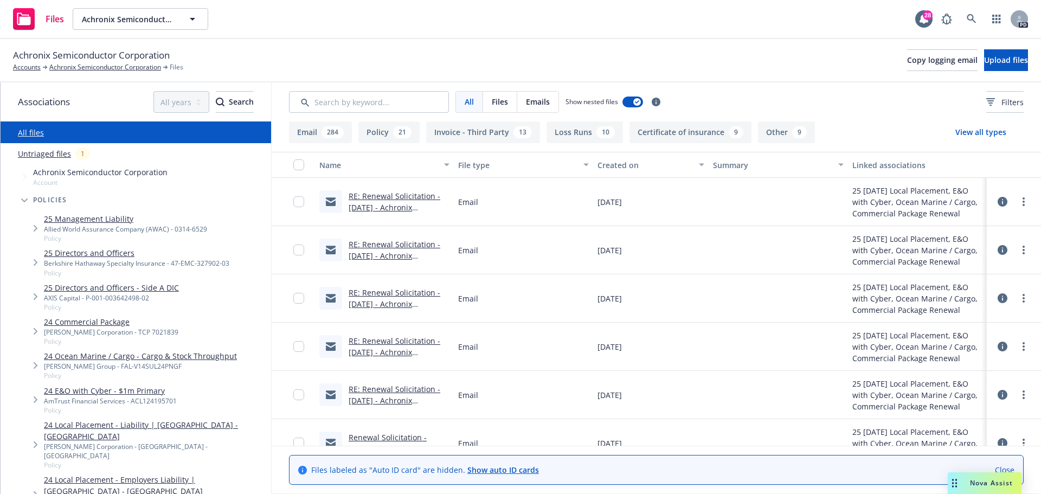
click at [25, 202] on icon "Tree Example" at bounding box center [24, 200] width 7 height 4
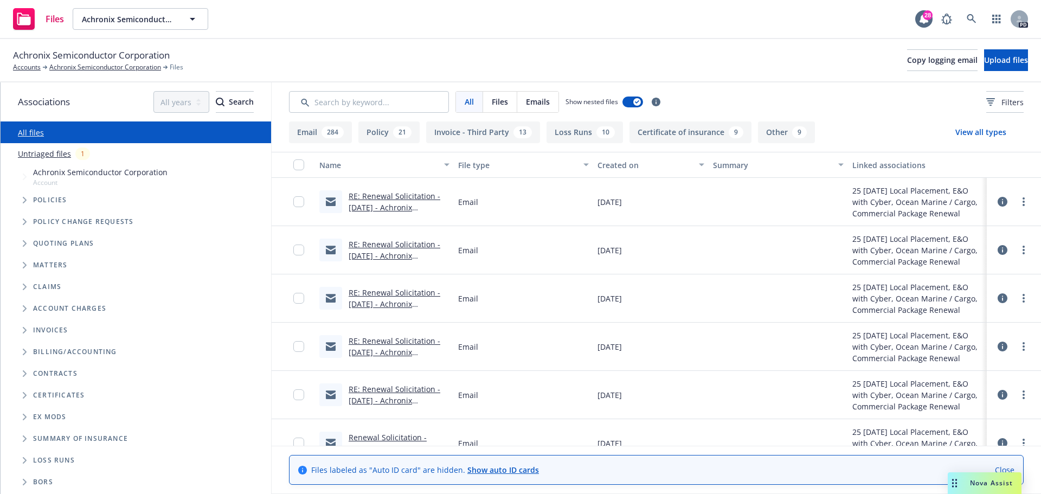
click at [536, 104] on span "Emails" at bounding box center [538, 101] width 24 height 11
click at [404, 198] on link "RE: Renewal Solicitation - 12/31/2025 - Achronix Semiconductor Corporation -ACL…" at bounding box center [399, 213] width 100 height 44
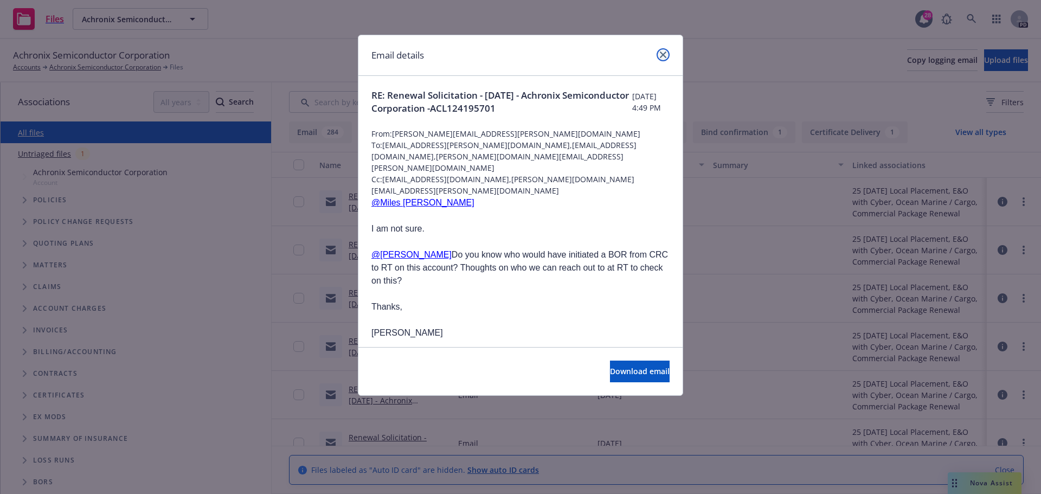
click at [659, 54] on link "close" at bounding box center [663, 54] width 13 height 13
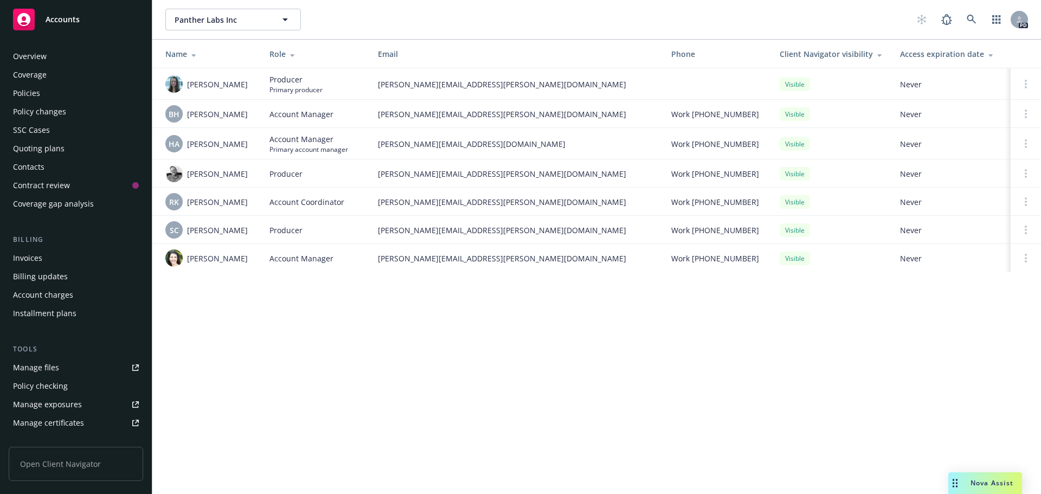
scroll to position [213, 0]
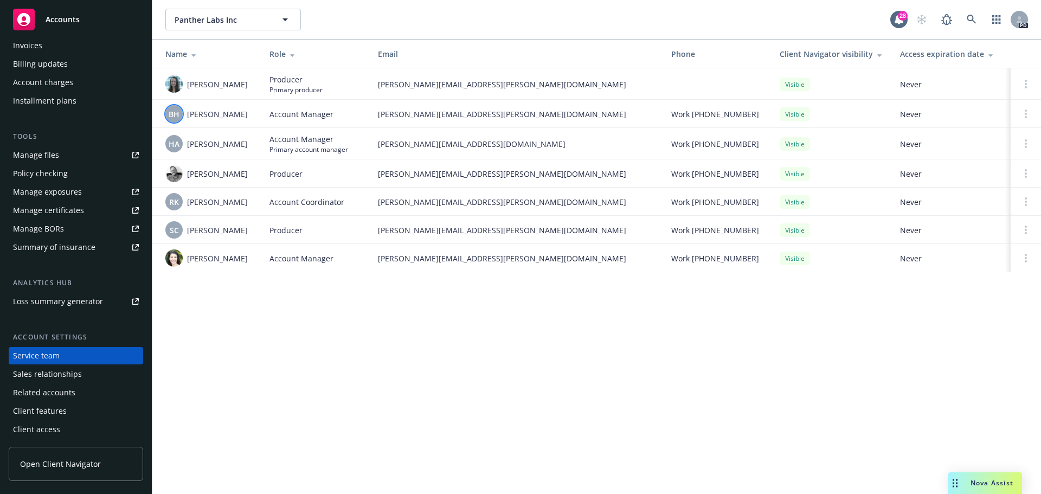
click at [174, 116] on span "BH" at bounding box center [174, 113] width 11 height 11
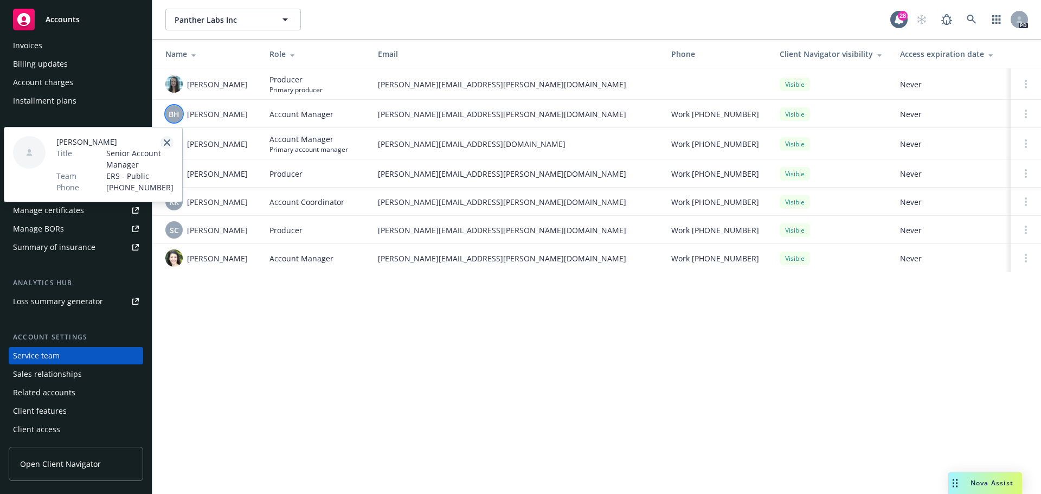
click at [168, 139] on icon "close" at bounding box center [167, 142] width 7 height 7
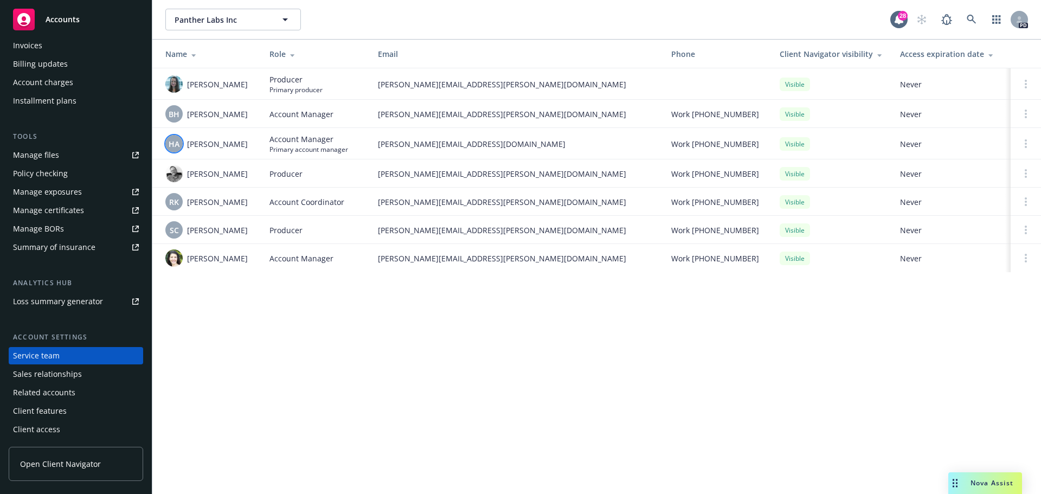
click at [177, 140] on span "HA" at bounding box center [174, 143] width 11 height 11
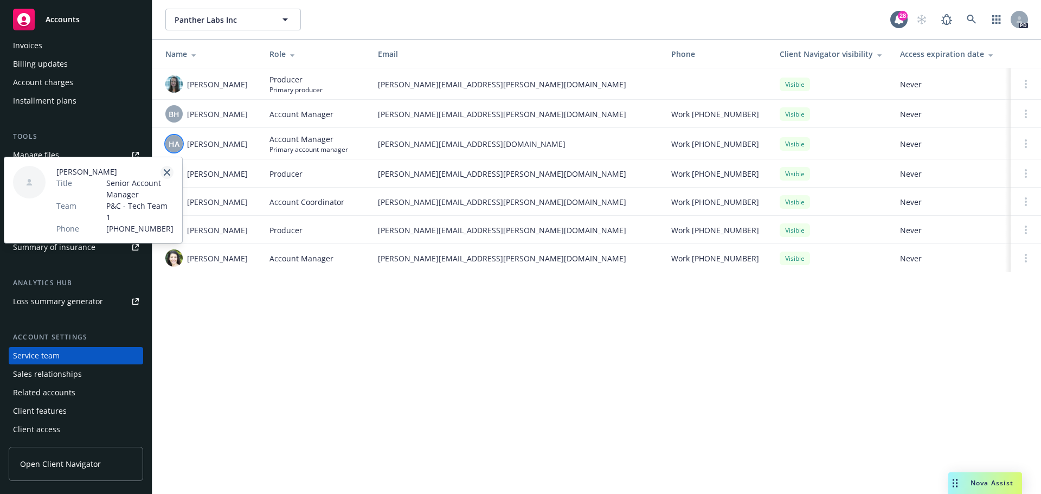
click at [165, 172] on icon "close" at bounding box center [167, 172] width 7 height 7
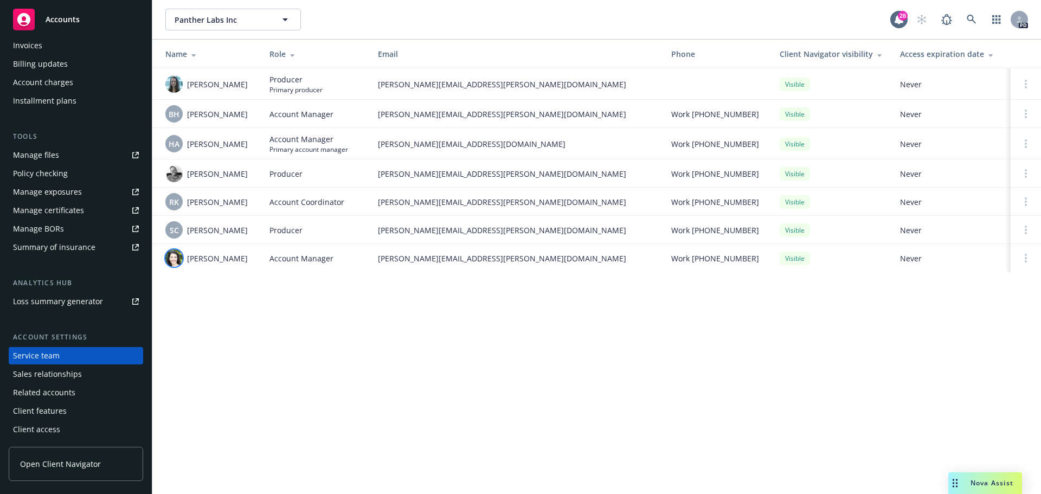
click at [174, 258] on img at bounding box center [173, 257] width 17 height 17
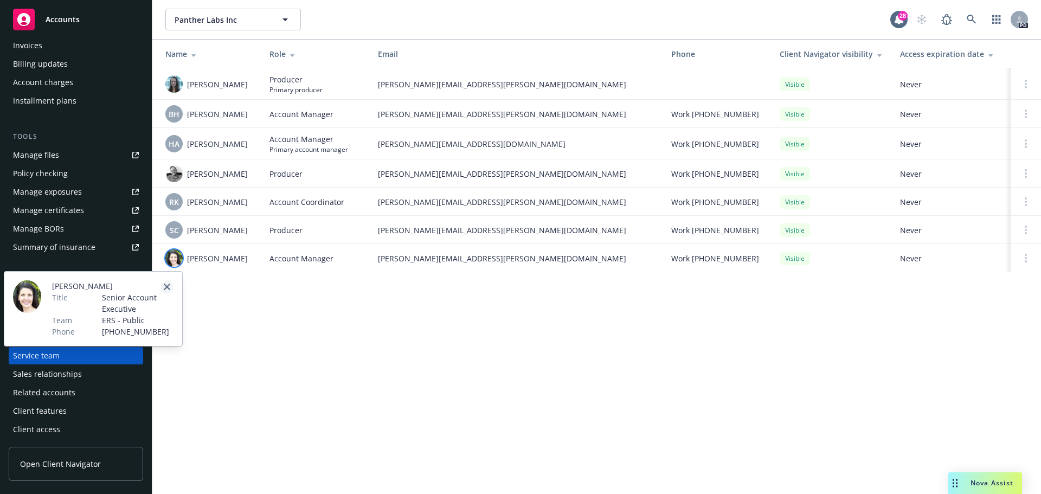
click at [166, 287] on icon "close" at bounding box center [167, 287] width 7 height 7
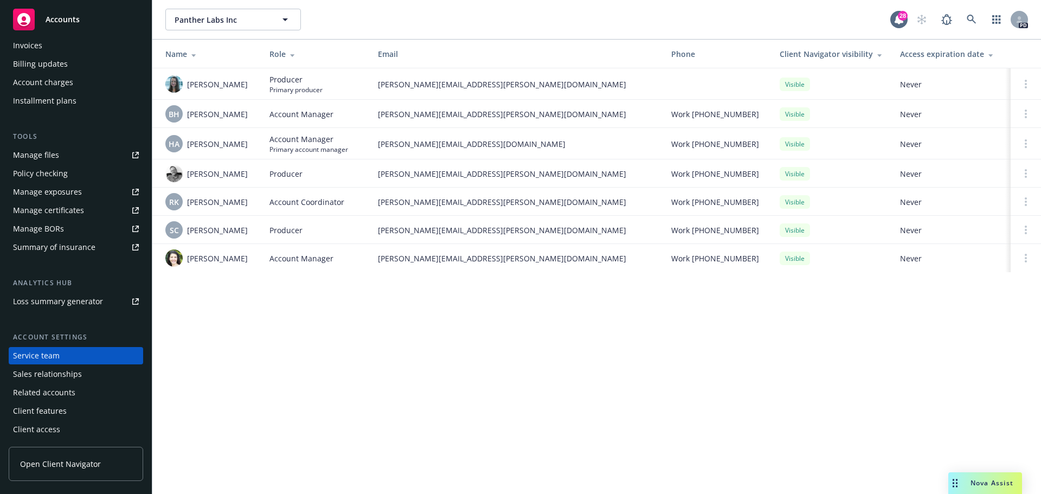
scroll to position [0, 0]
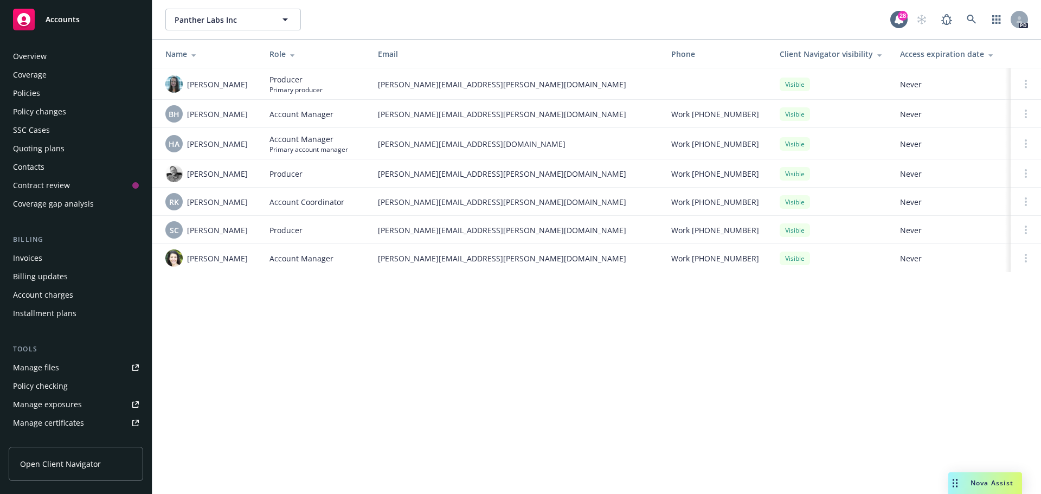
click at [56, 57] on div "Overview" at bounding box center [76, 56] width 126 height 17
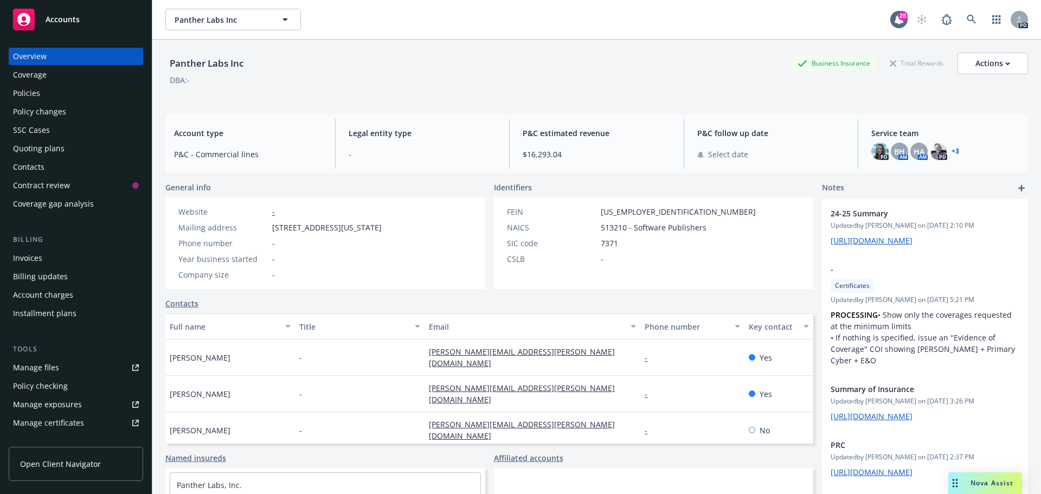
click at [952, 150] on link "+ 3" at bounding box center [956, 151] width 8 height 7
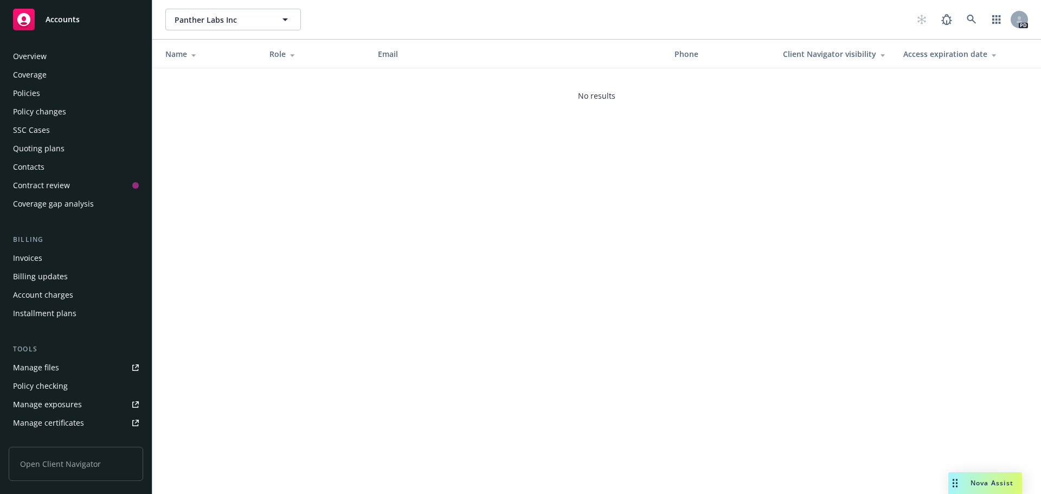
scroll to position [213, 0]
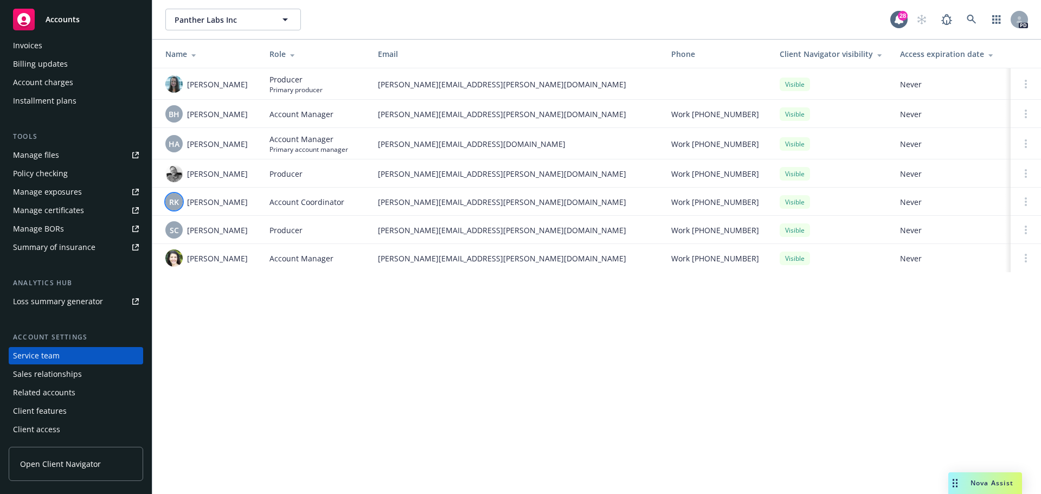
click at [180, 200] on div "RK" at bounding box center [173, 201] width 17 height 17
click at [172, 201] on span "RK" at bounding box center [174, 201] width 10 height 11
click at [176, 201] on span "RK" at bounding box center [174, 201] width 10 height 11
click at [325, 465] on div "Panther Labs Inc Panther Labs Inc 28 PD Name Role Email Phone Client Navigator …" at bounding box center [596, 247] width 889 height 494
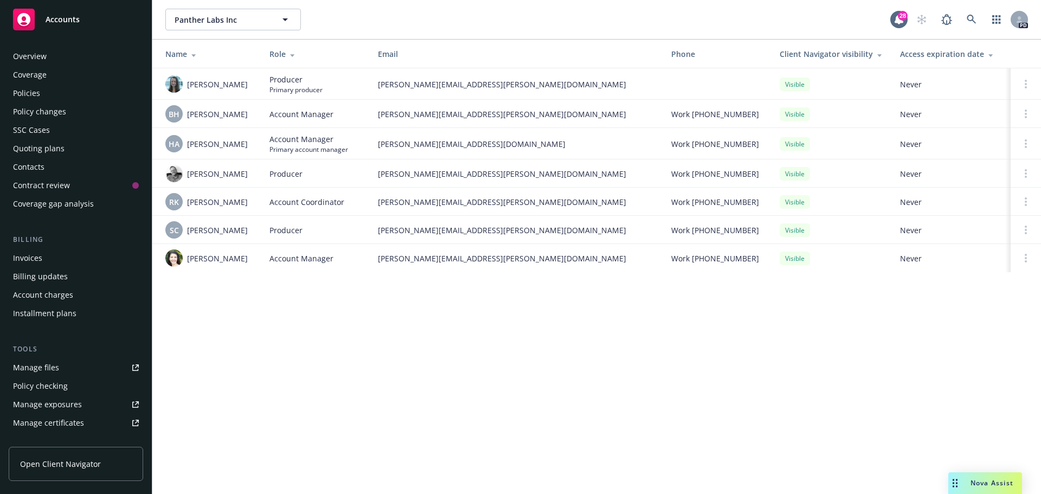
click at [63, 55] on div "Overview" at bounding box center [76, 56] width 126 height 17
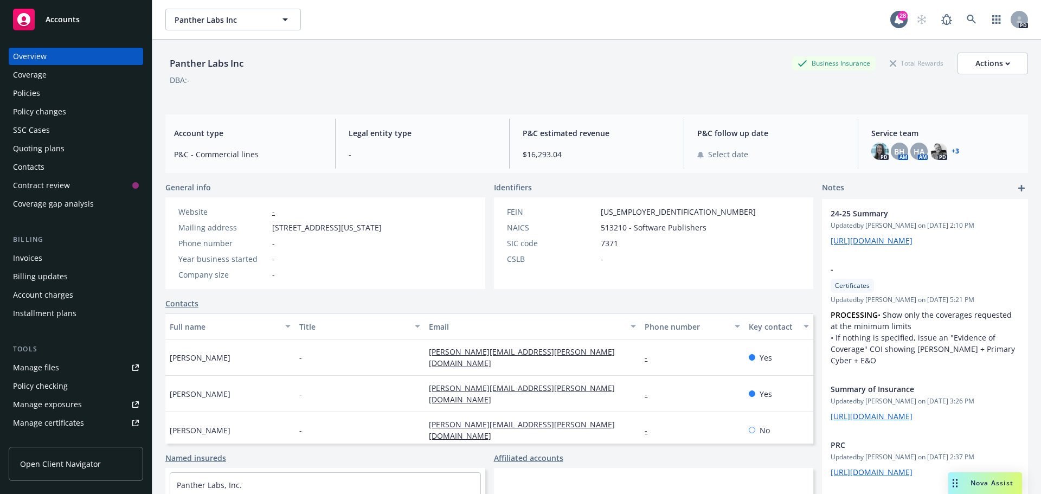
click at [952, 151] on link "+ 3" at bounding box center [956, 151] width 8 height 7
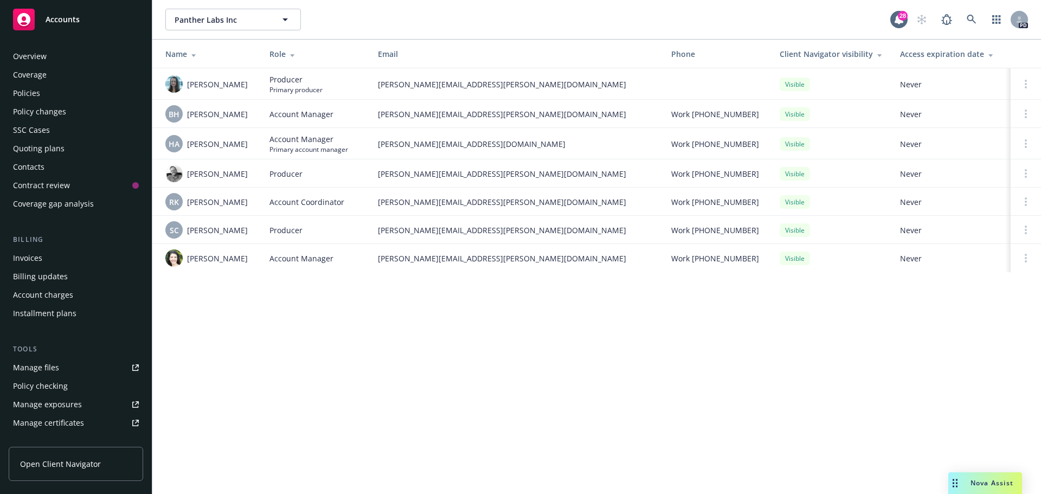
click at [76, 63] on div "Overview" at bounding box center [76, 56] width 126 height 17
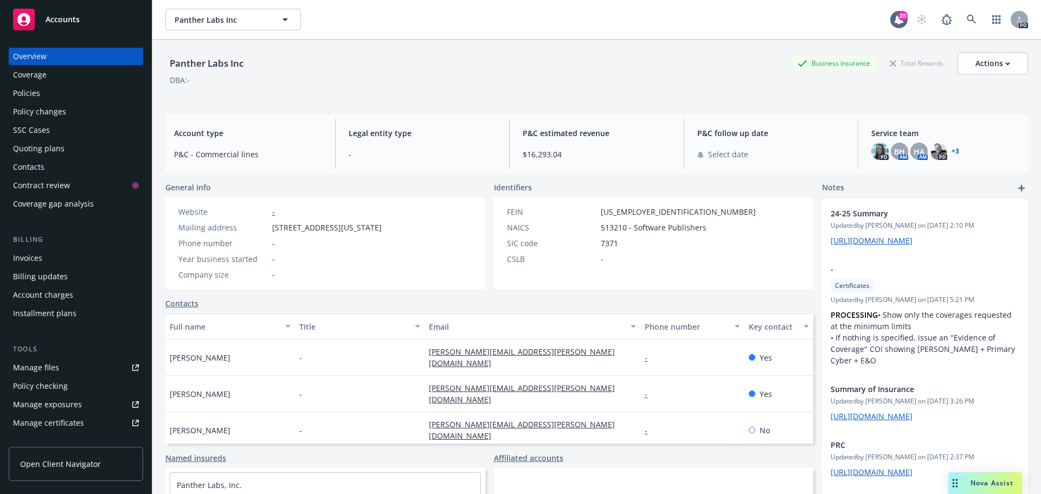
click at [952, 152] on link "+ 3" at bounding box center [956, 151] width 8 height 7
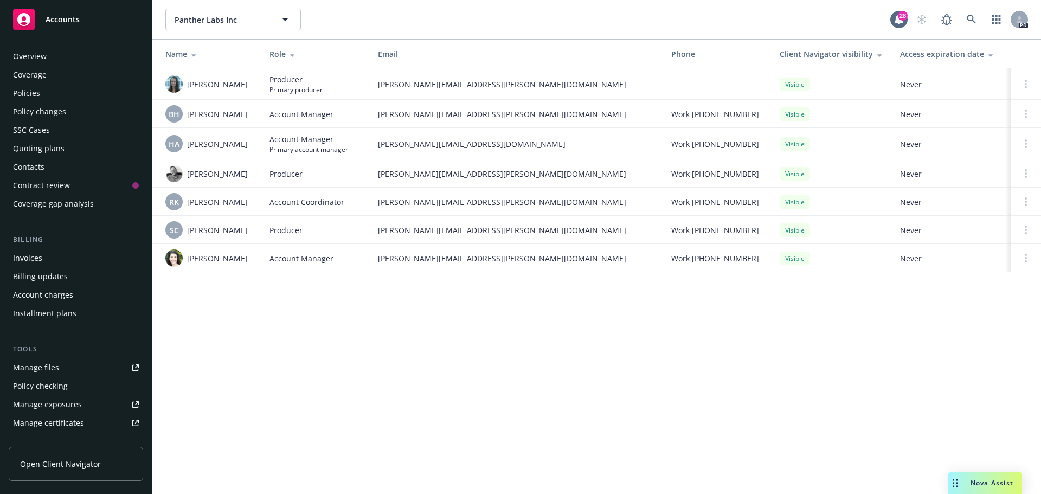
click at [48, 52] on div "Overview" at bounding box center [76, 56] width 126 height 17
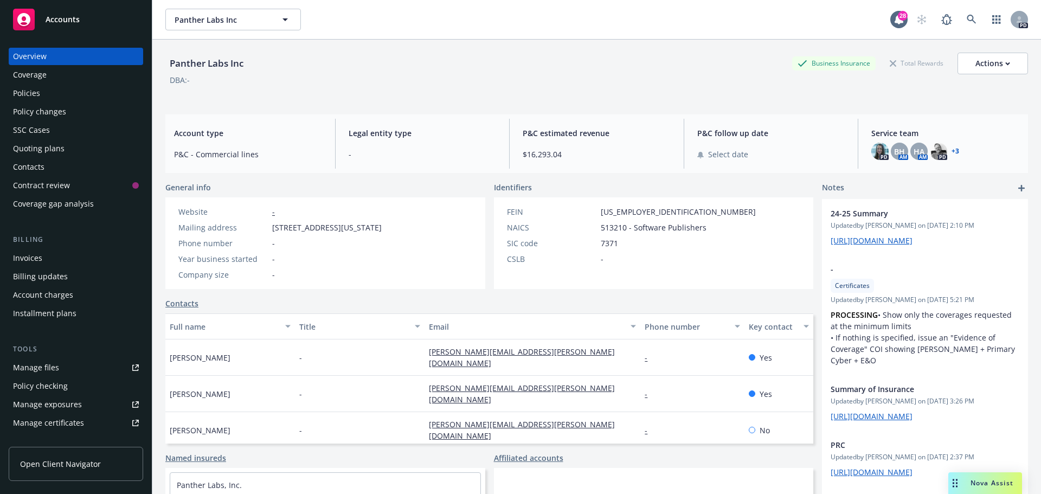
click at [21, 89] on div "Policies" at bounding box center [26, 93] width 27 height 17
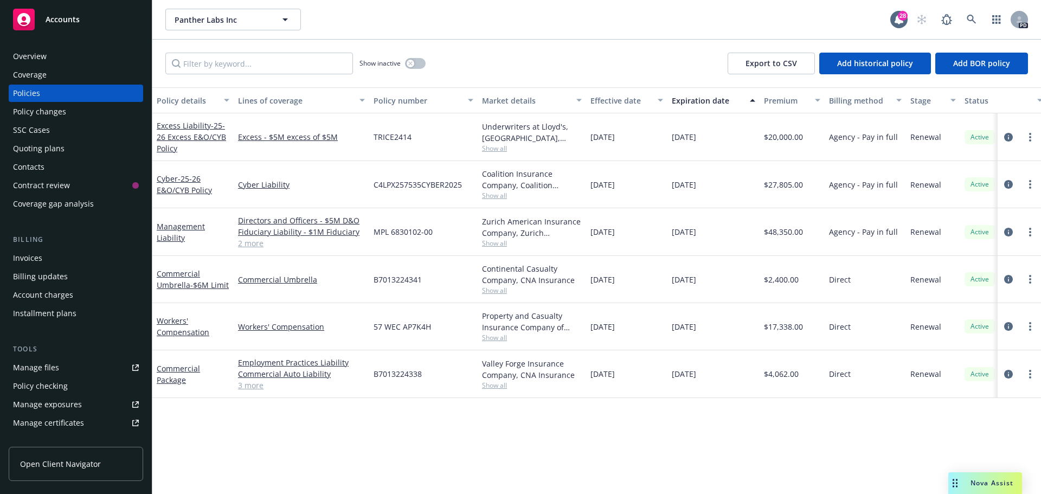
click at [255, 242] on link "2 more" at bounding box center [301, 243] width 127 height 11
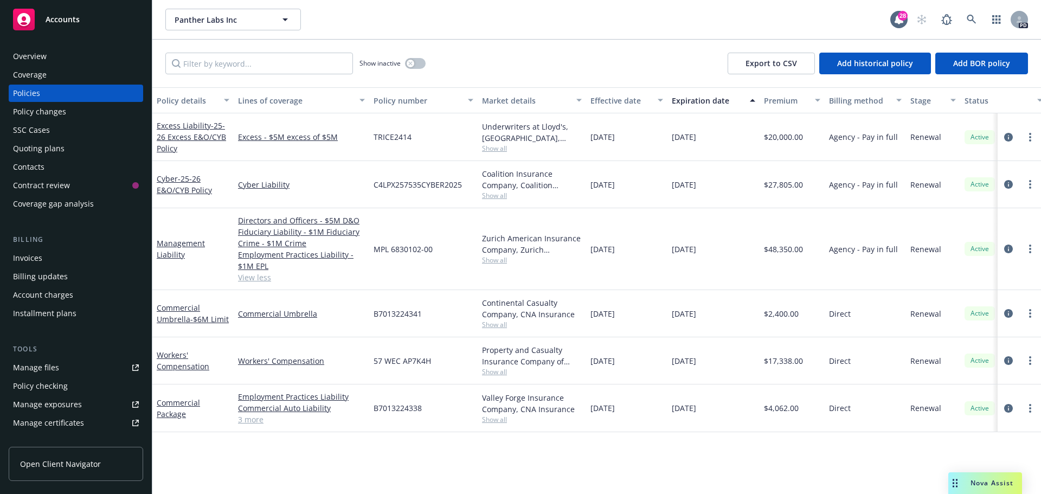
click at [57, 52] on div "Overview" at bounding box center [76, 56] width 126 height 17
